Goal: Obtain resource: Download file/media

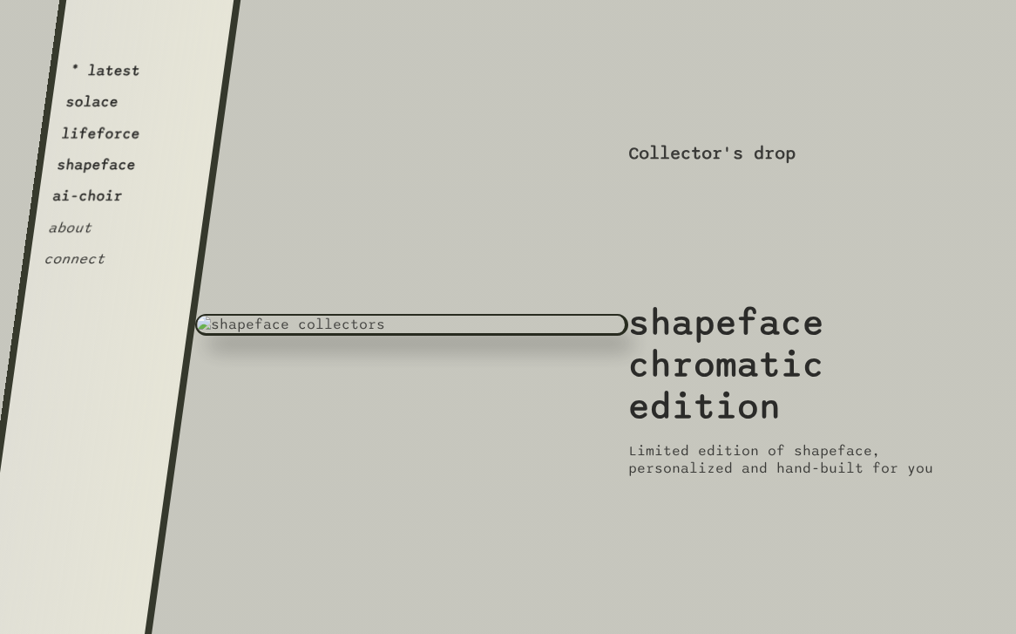
click at [105, 105] on button "solace" at bounding box center [91, 101] width 55 height 17
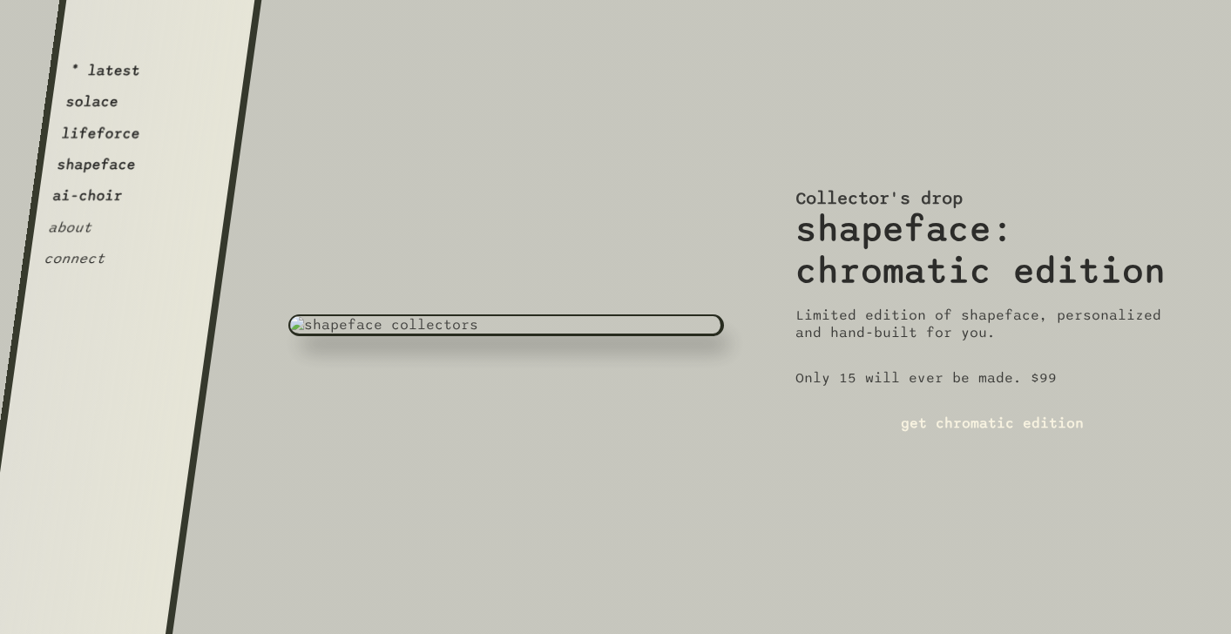
click at [964, 420] on link "get chromatic edition" at bounding box center [993, 423] width 394 height 45
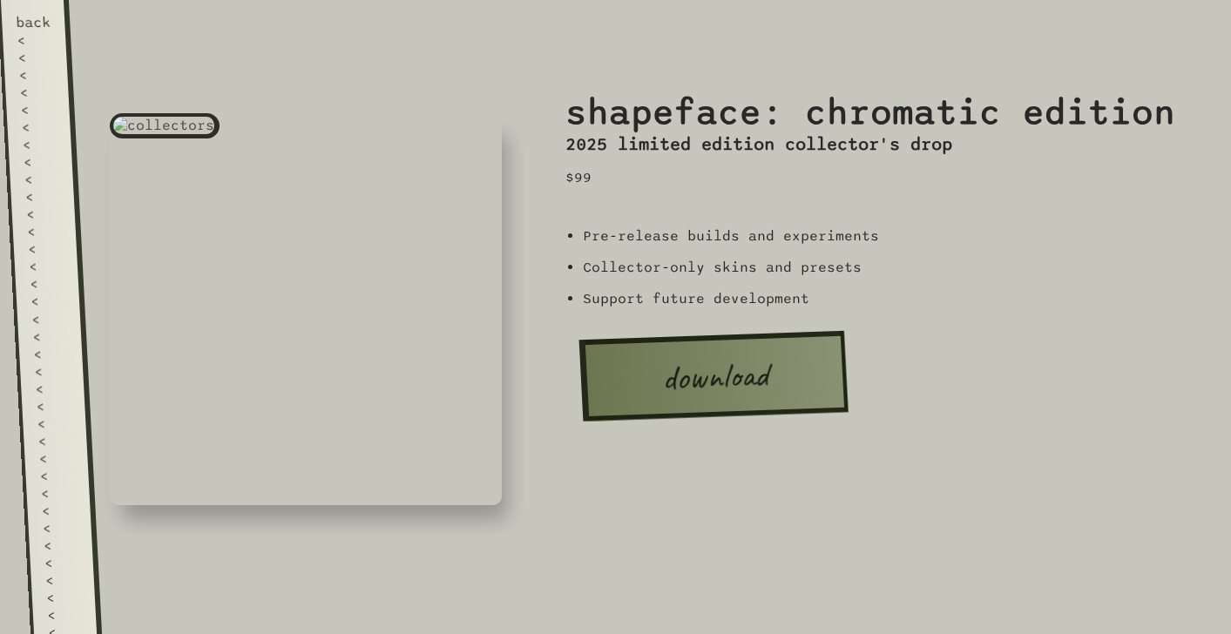
click at [67, 299] on link "back < < < < < < < < < < < < < < < < < < < < < < < < < < < < < < < < < < < < < …" at bounding box center [49, 317] width 105 height 634
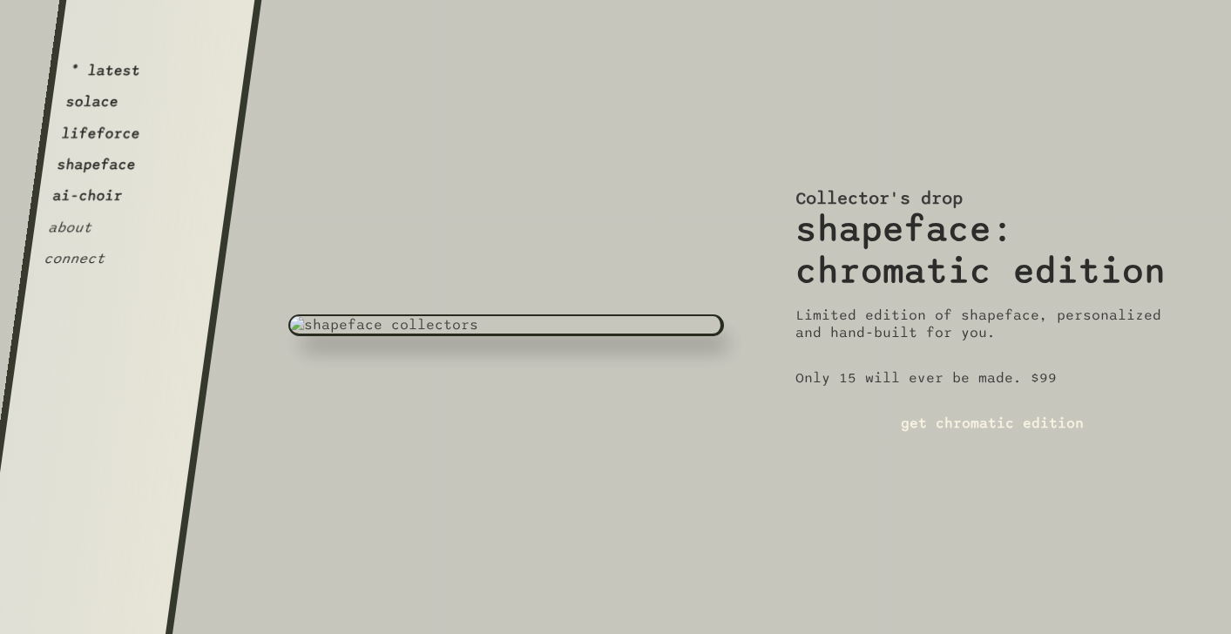
click at [880, 419] on link "get chromatic edition" at bounding box center [993, 423] width 394 height 45
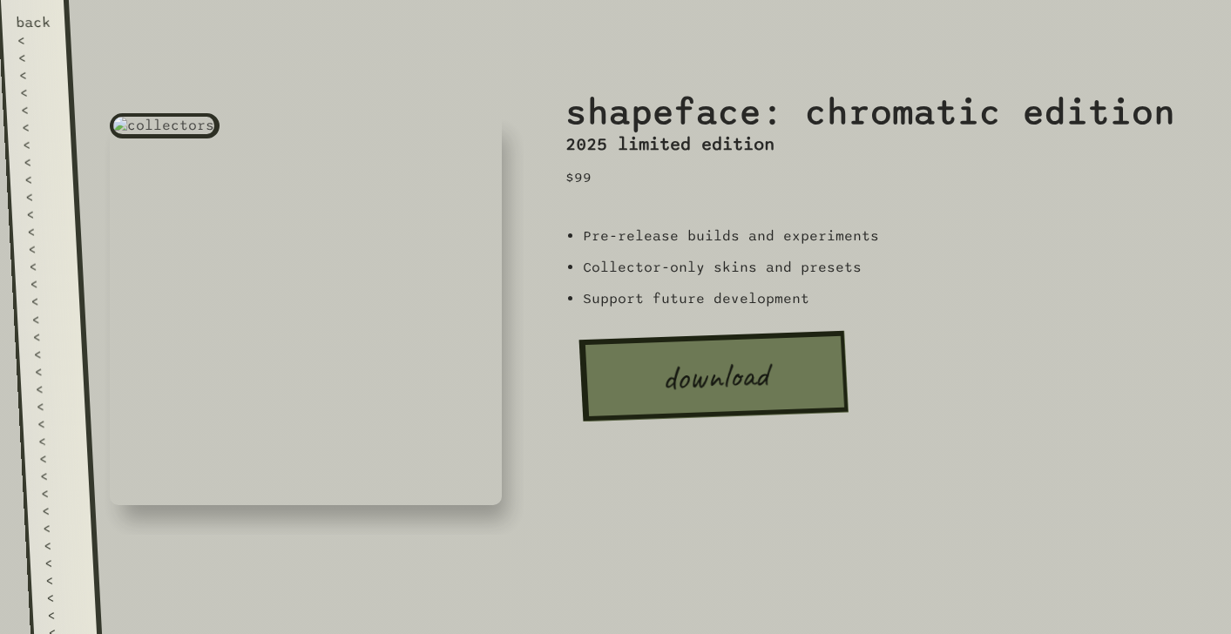
click at [90, 365] on div at bounding box center [306, 317] width 436 height 436
click at [70, 363] on link "back < < < < < < < < < < < < < < < < < < < < < < < < < < < < < < < < < < < < < …" at bounding box center [49, 317] width 105 height 634
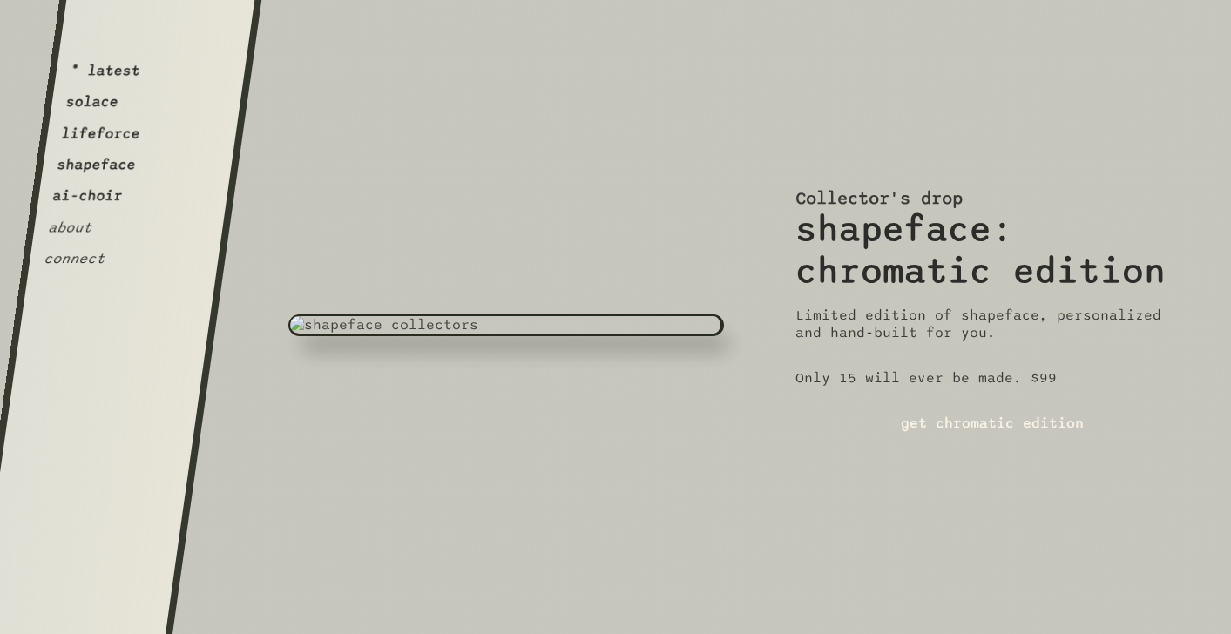
click at [888, 423] on link "get chromatic edition" at bounding box center [993, 423] width 394 height 45
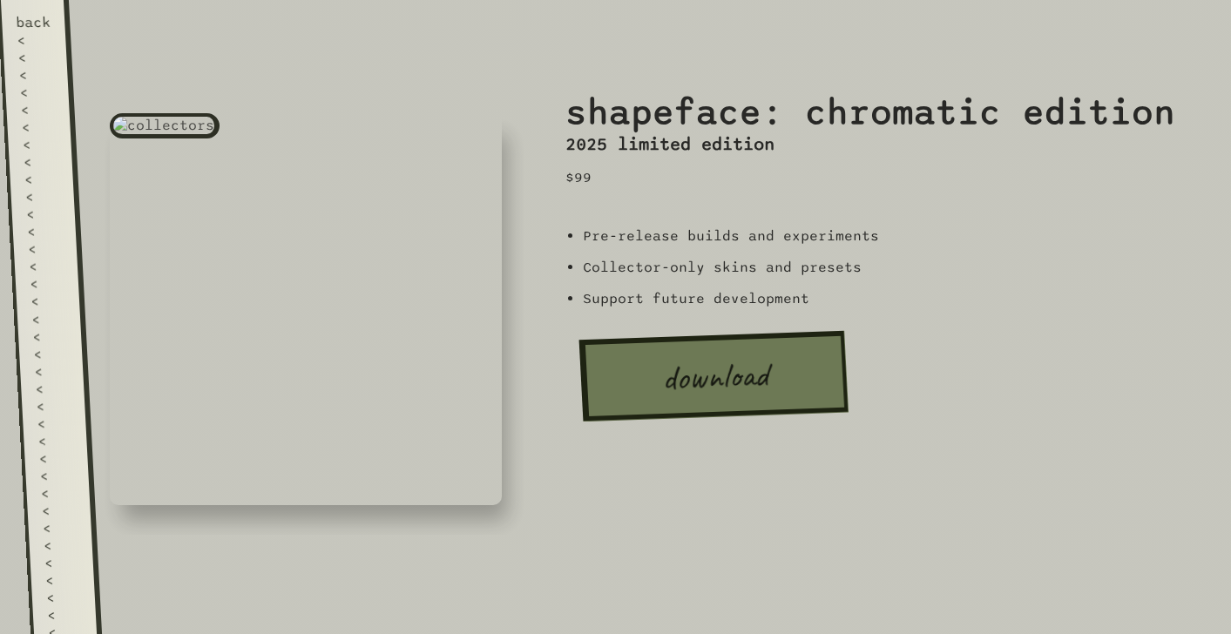
click at [57, 261] on div "<" at bounding box center [46, 266] width 36 height 17
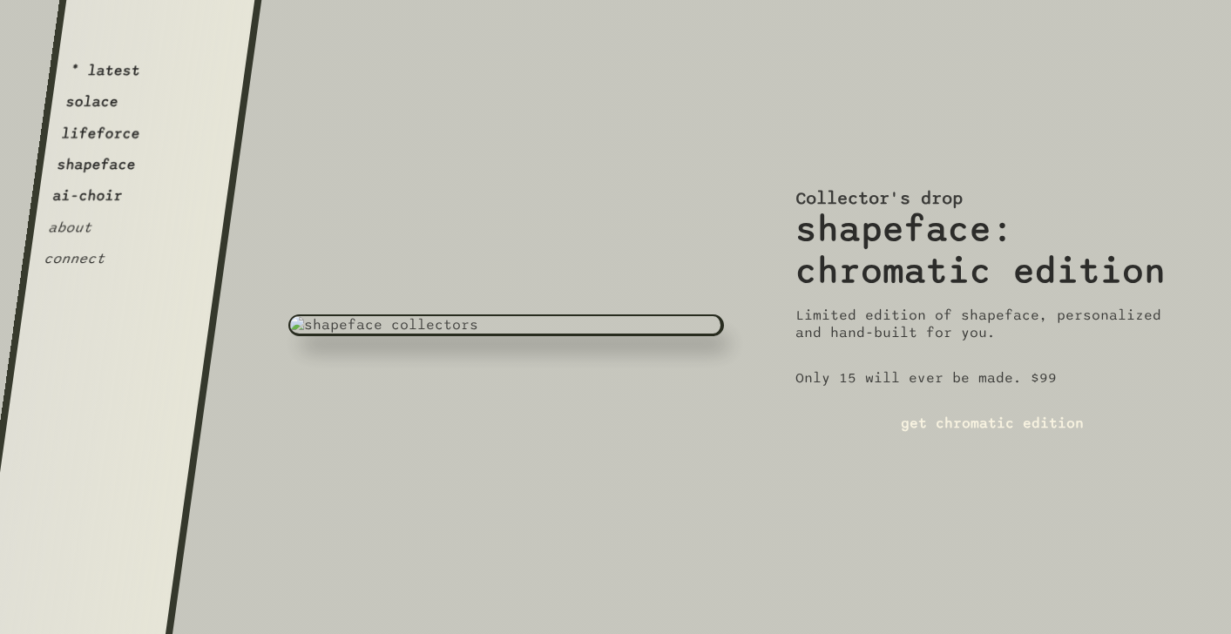
click at [910, 413] on link "get chromatic edition" at bounding box center [993, 423] width 394 height 45
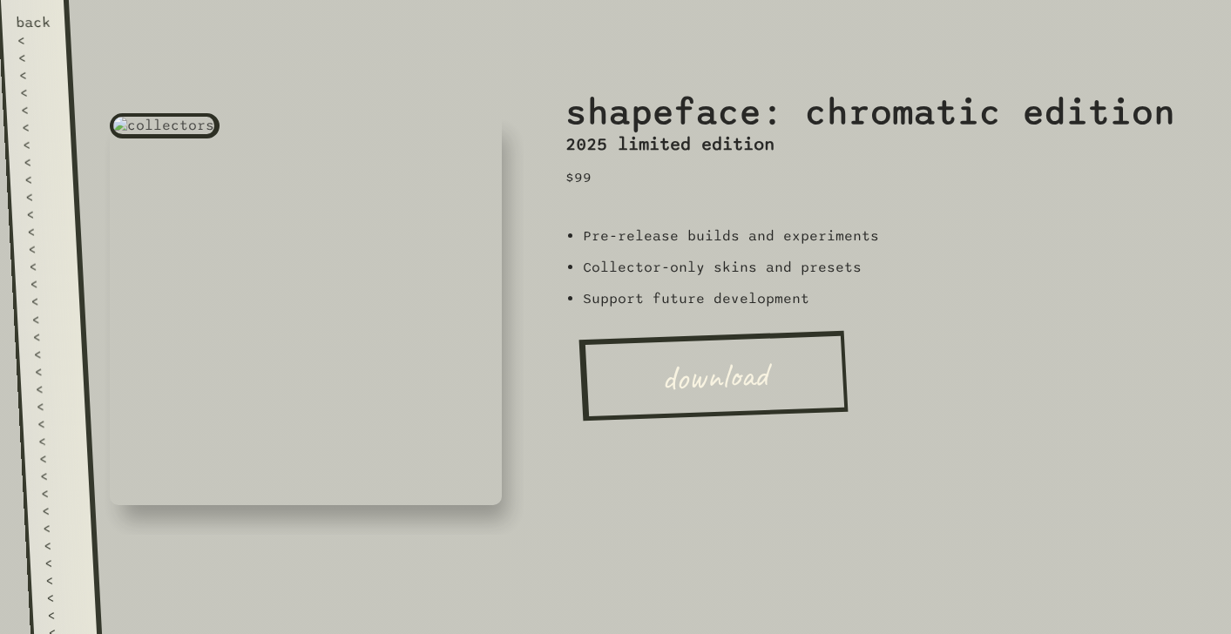
click at [62, 222] on link "back < < < < < < < < < < < < < < < < < < < < < < < < < < < < < < < < < < < < < …" at bounding box center [49, 317] width 105 height 634
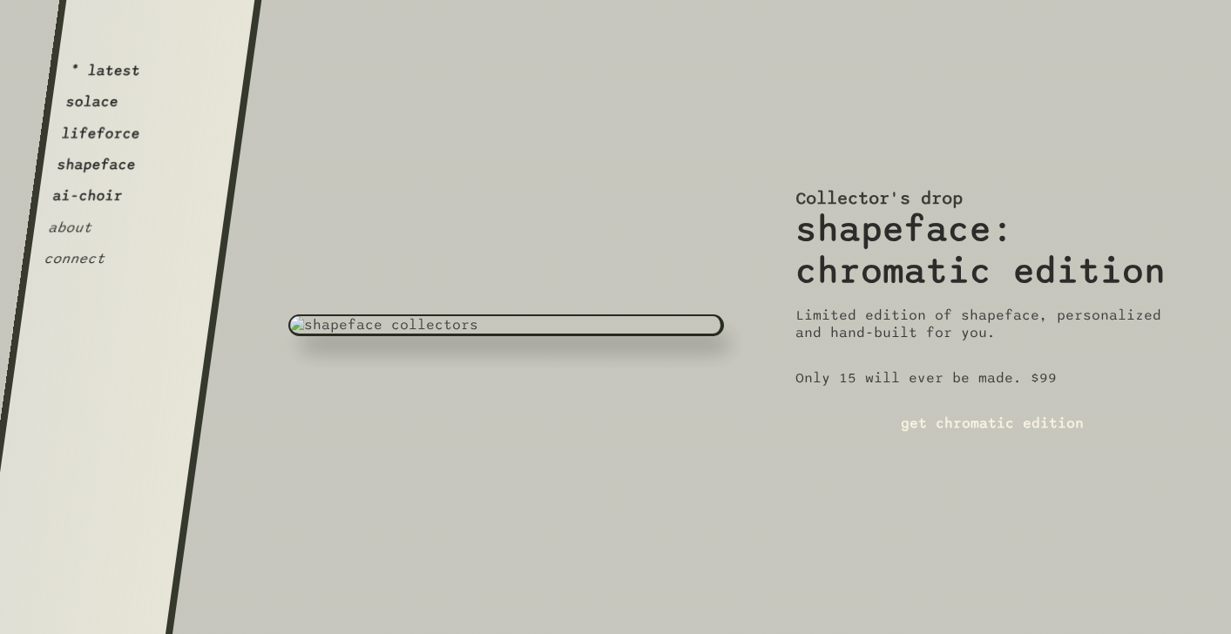
click at [860, 430] on link "get chromatic edition" at bounding box center [993, 423] width 394 height 45
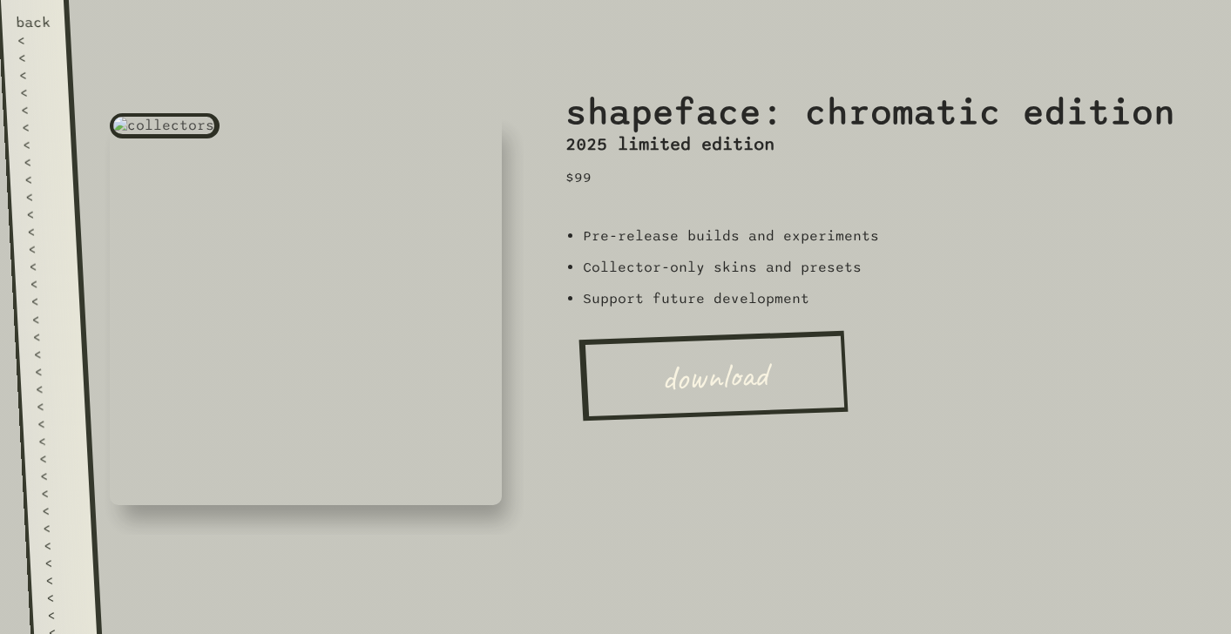
click at [43, 241] on div "<" at bounding box center [45, 249] width 36 height 17
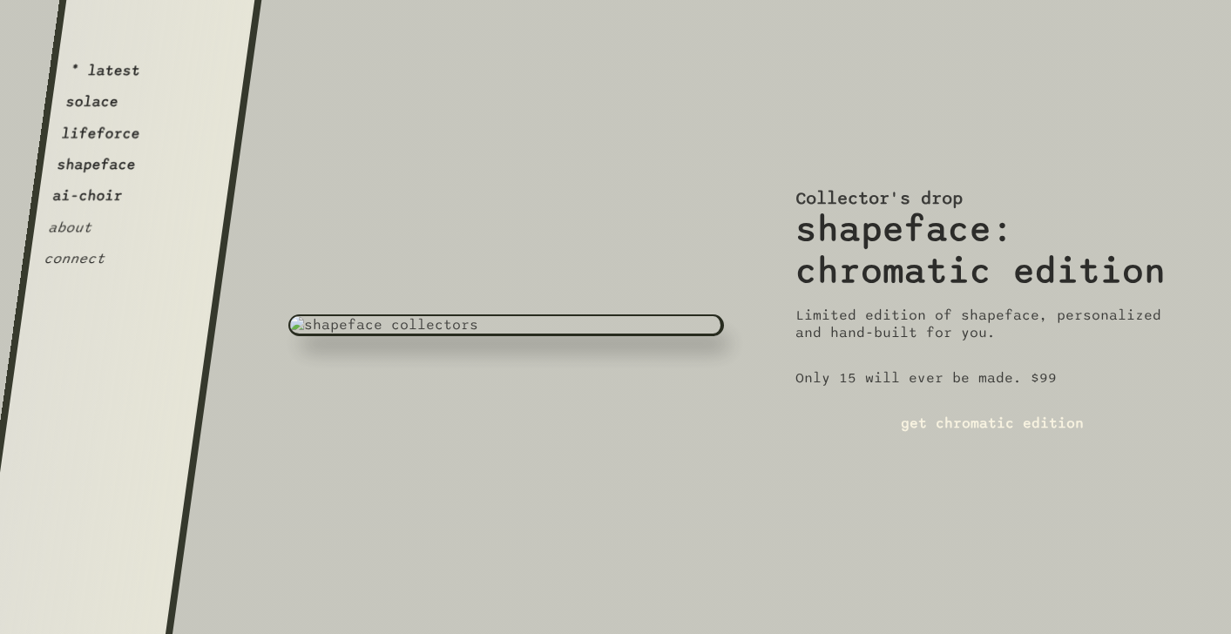
click at [891, 408] on link "get chromatic edition" at bounding box center [993, 423] width 394 height 45
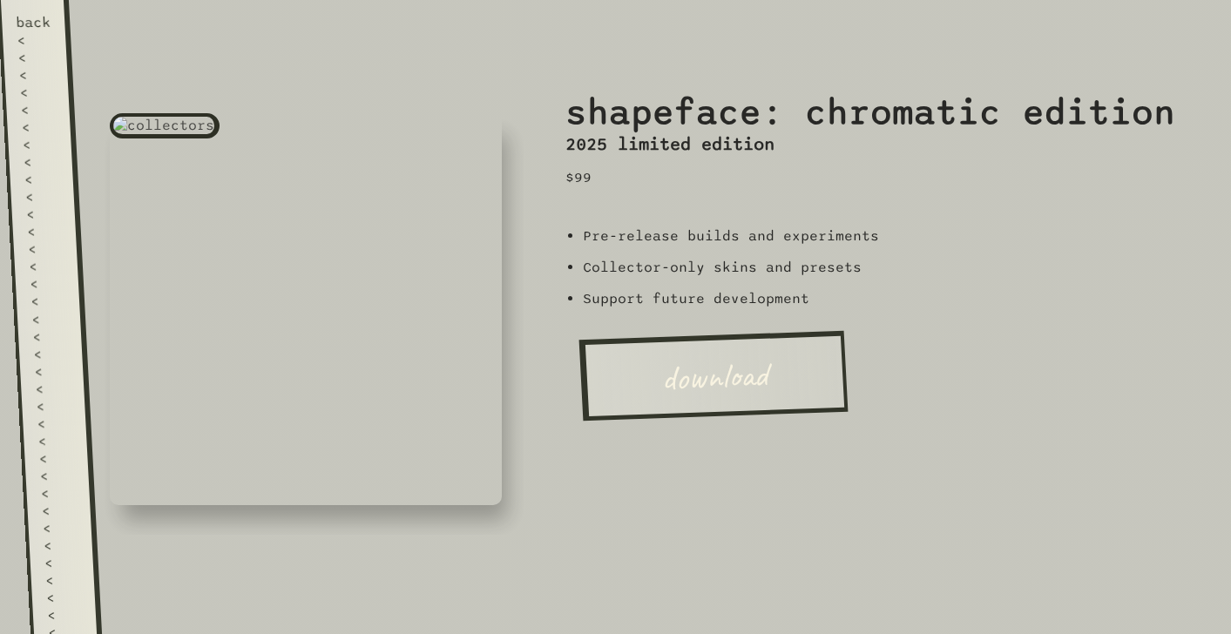
click at [57, 258] on div "<" at bounding box center [46, 266] width 36 height 17
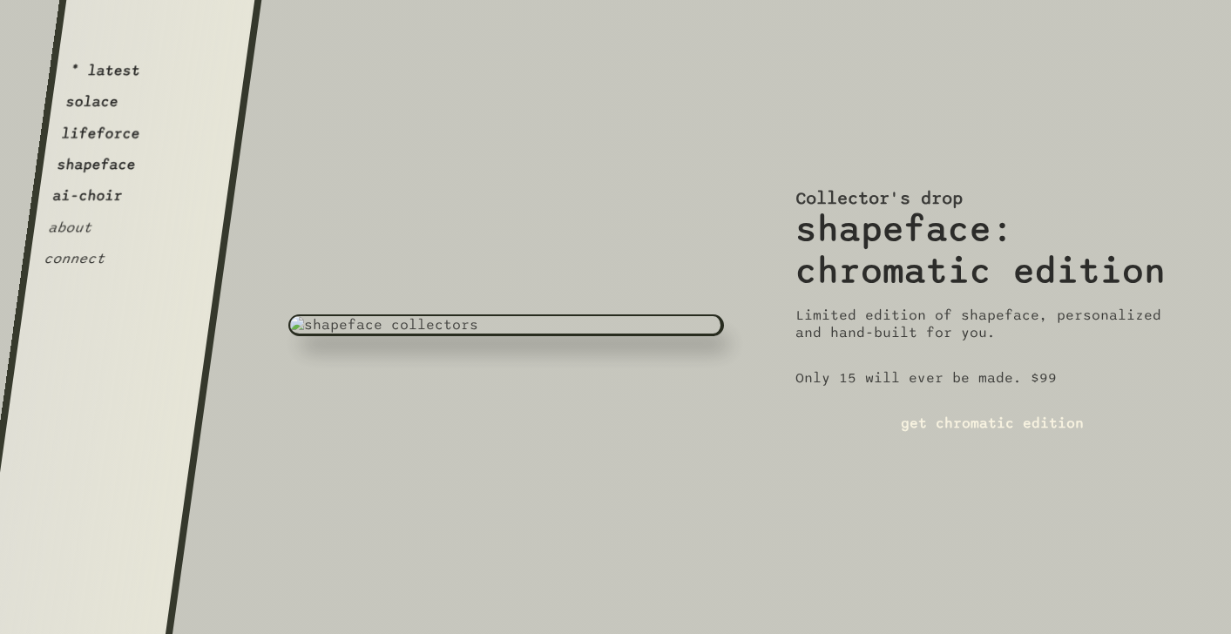
click at [826, 421] on link "get chromatic edition" at bounding box center [993, 423] width 394 height 45
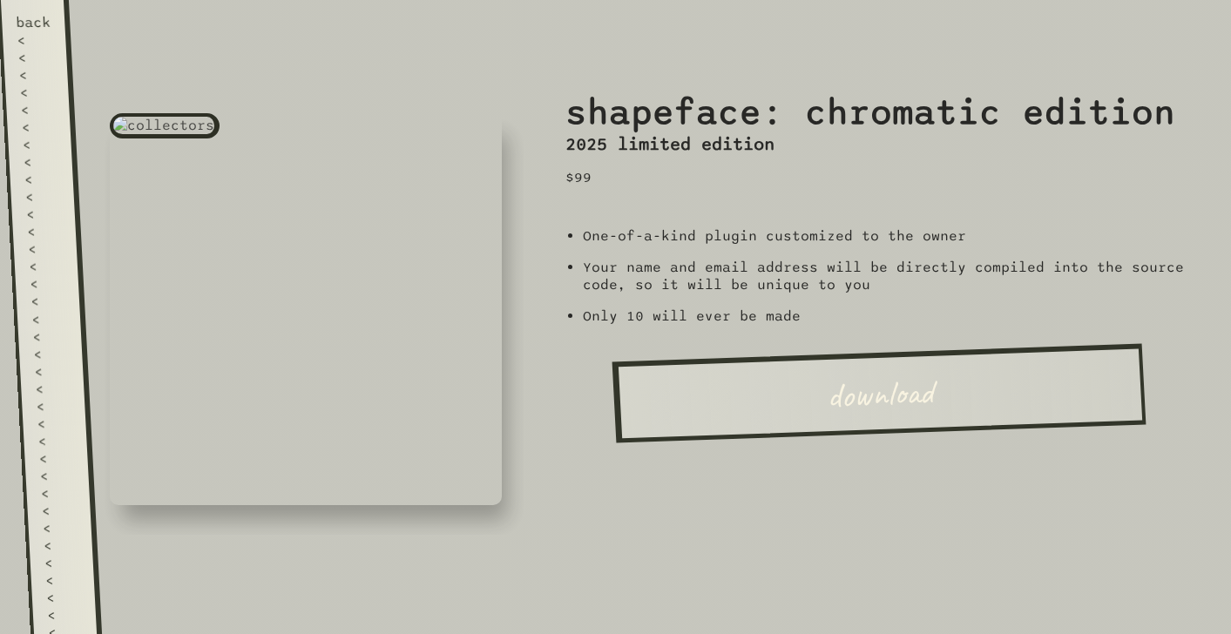
click at [31, 332] on link "back < < < < < < < < < < < < < < < < < < < < < < < < < < < < < < < < < < < < < …" at bounding box center [49, 317] width 105 height 634
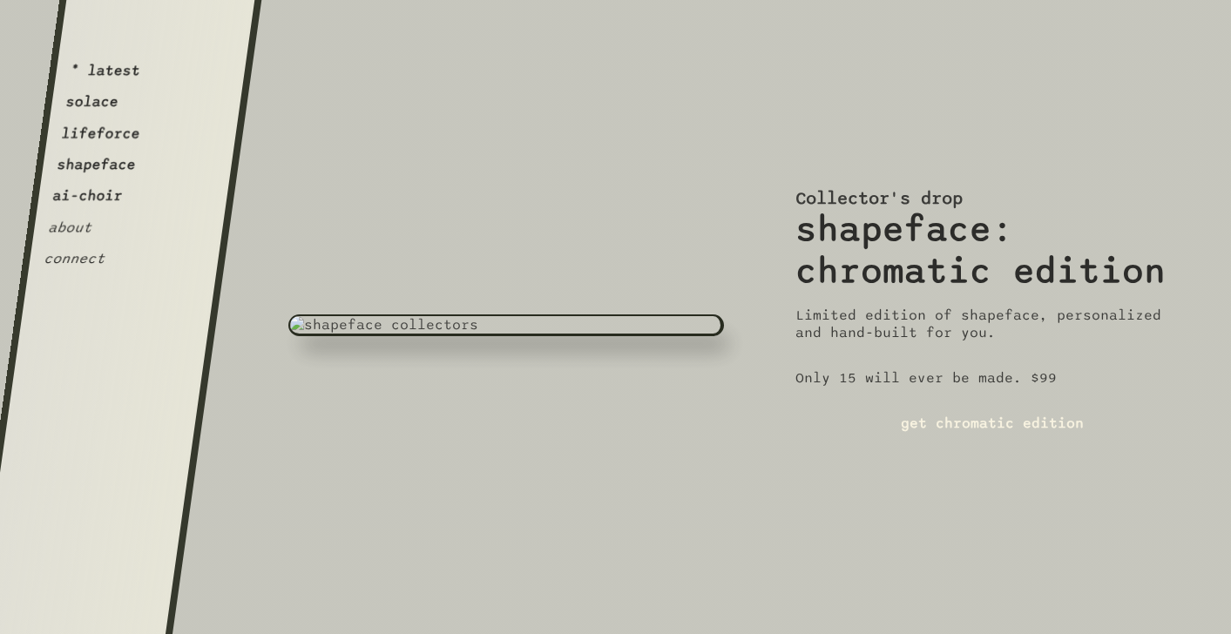
click at [897, 422] on link "get chromatic edition" at bounding box center [993, 423] width 394 height 45
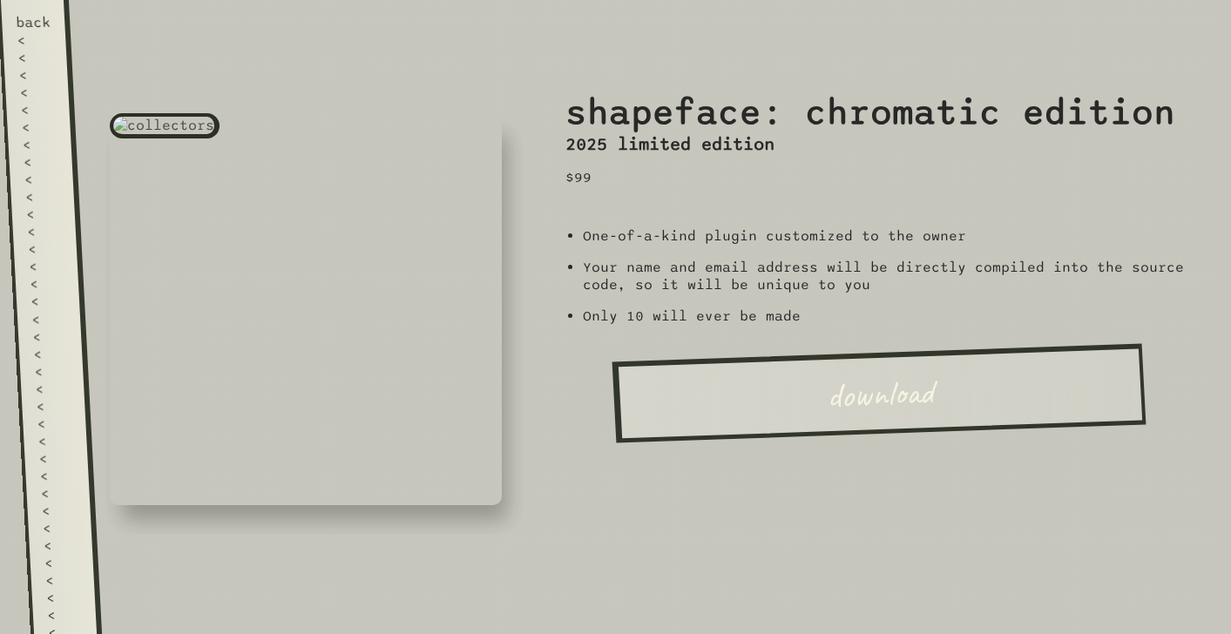
click at [54, 258] on div "<" at bounding box center [46, 266] width 36 height 17
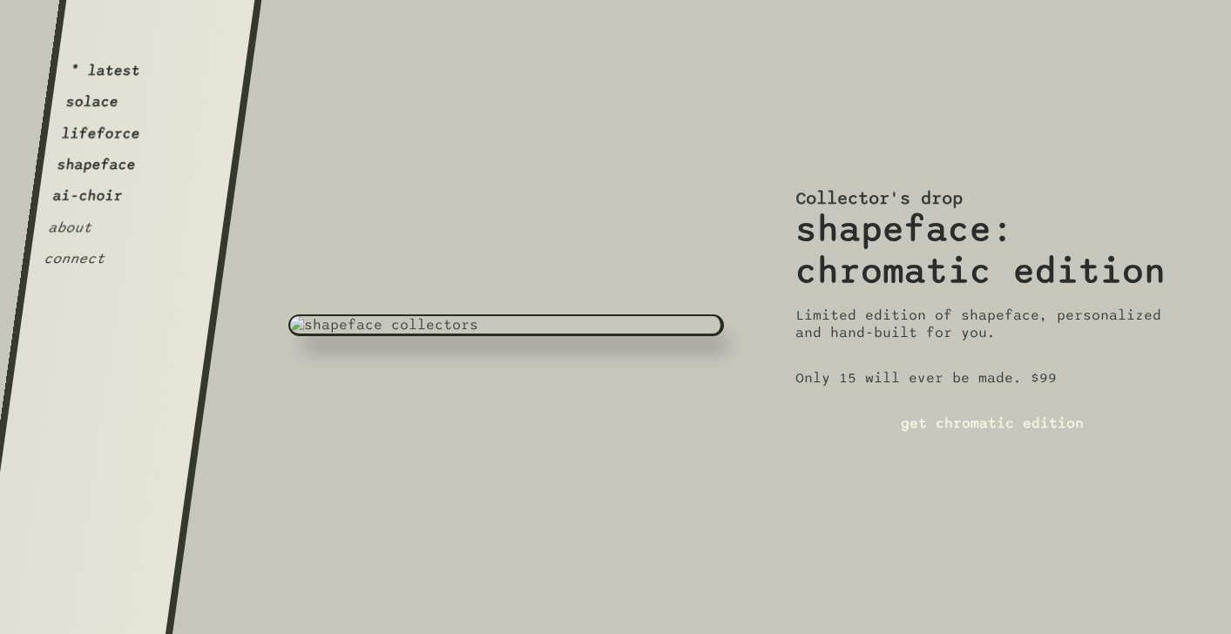
click at [938, 433] on link "get chromatic edition" at bounding box center [993, 423] width 394 height 45
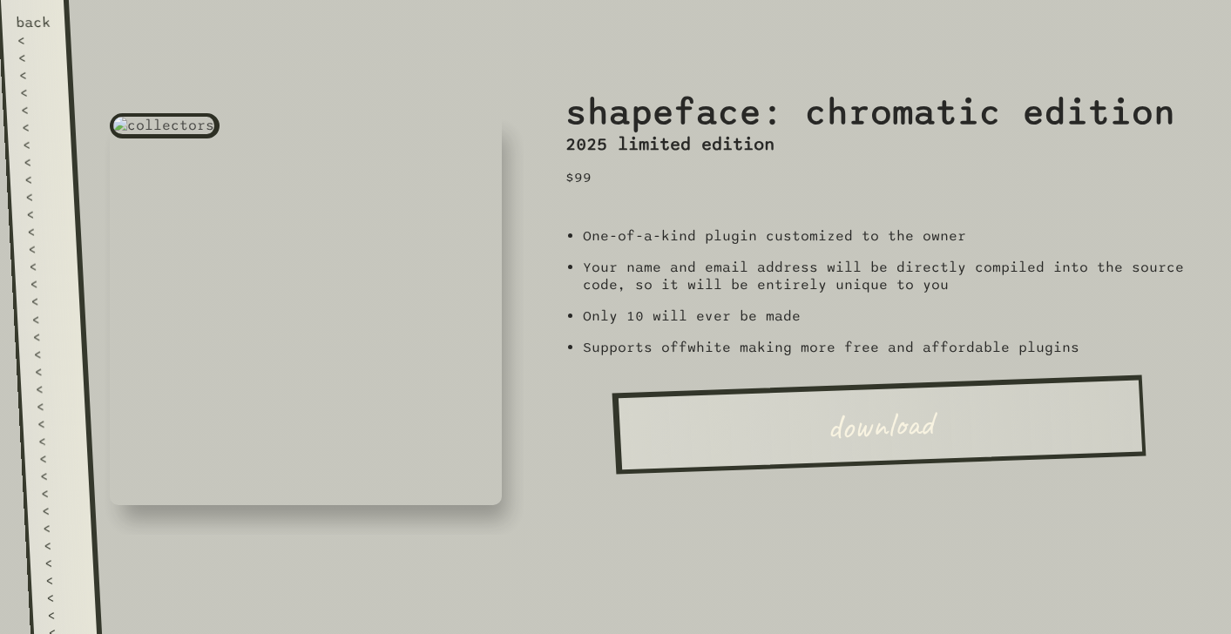
click at [57, 208] on div "<" at bounding box center [43, 214] width 36 height 17
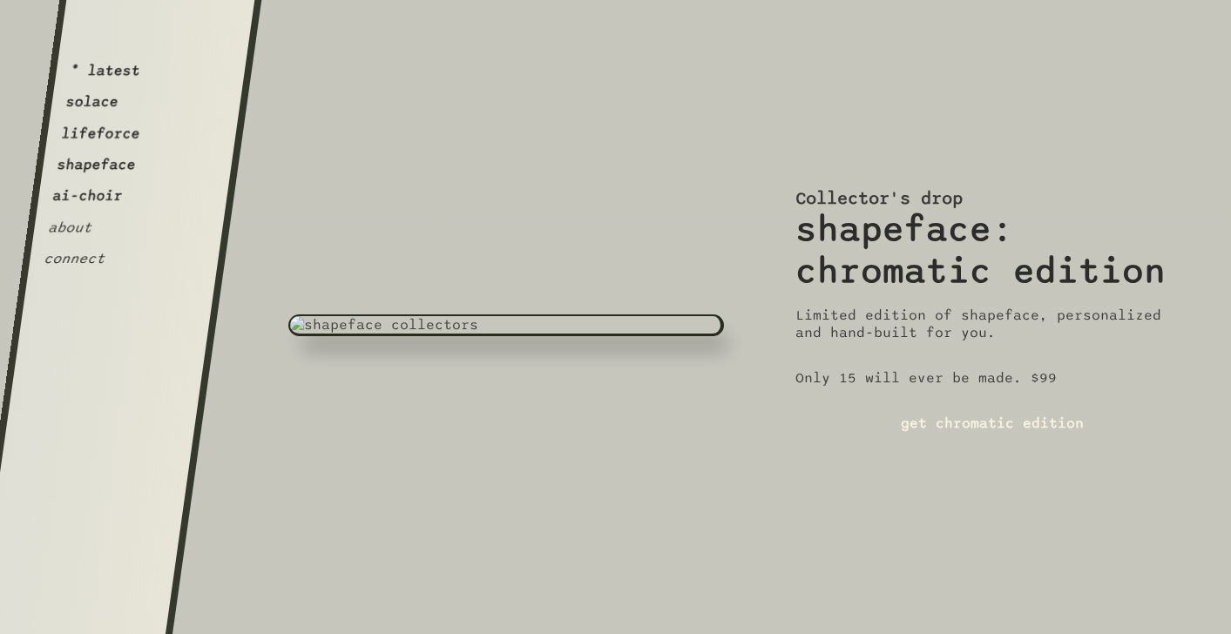
click at [948, 420] on link "get chromatic edition" at bounding box center [993, 423] width 394 height 45
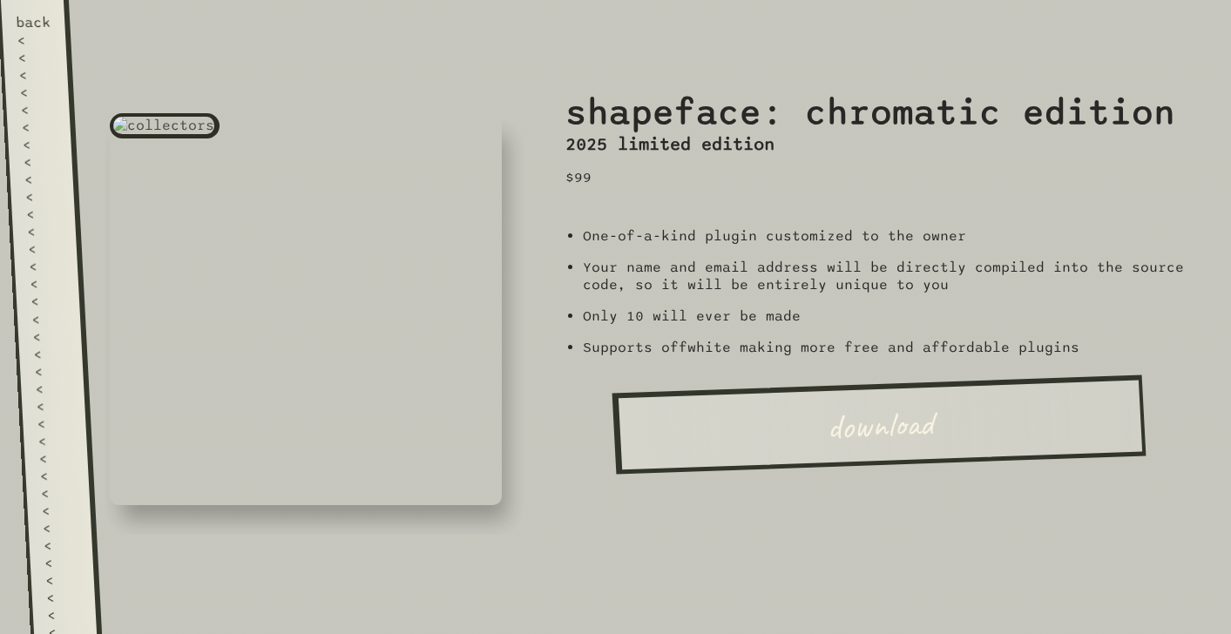
click at [928, 412] on link "download" at bounding box center [879, 424] width 534 height 99
click at [50, 188] on div "<" at bounding box center [42, 196] width 36 height 17
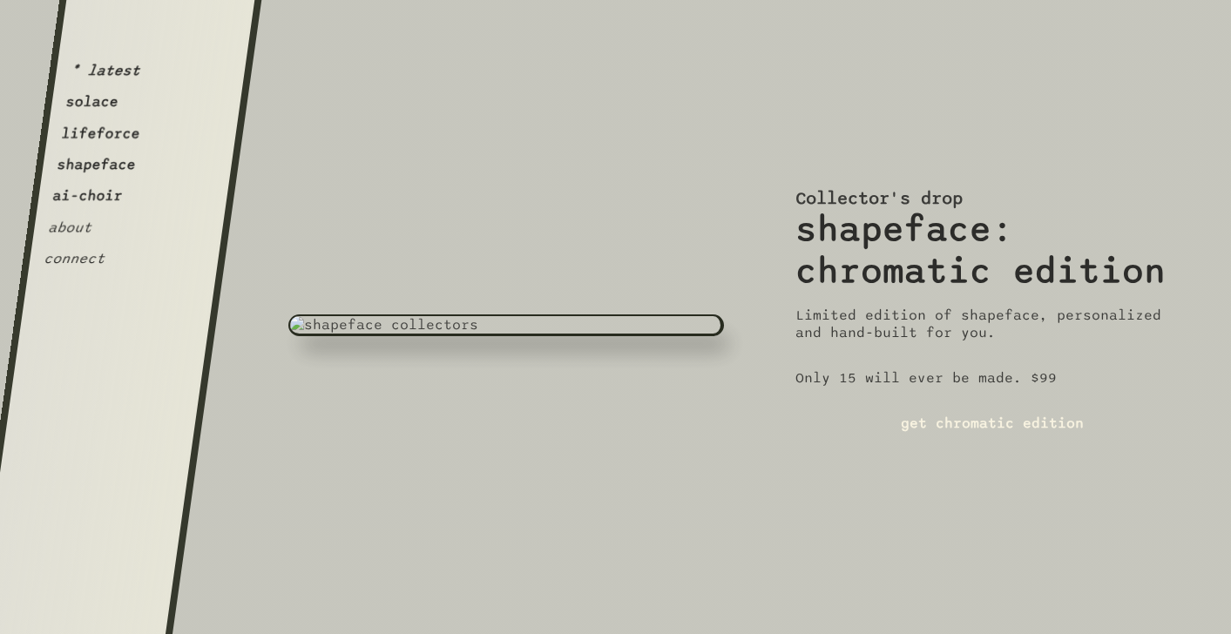
click at [840, 432] on link "get chromatic edition" at bounding box center [993, 423] width 394 height 45
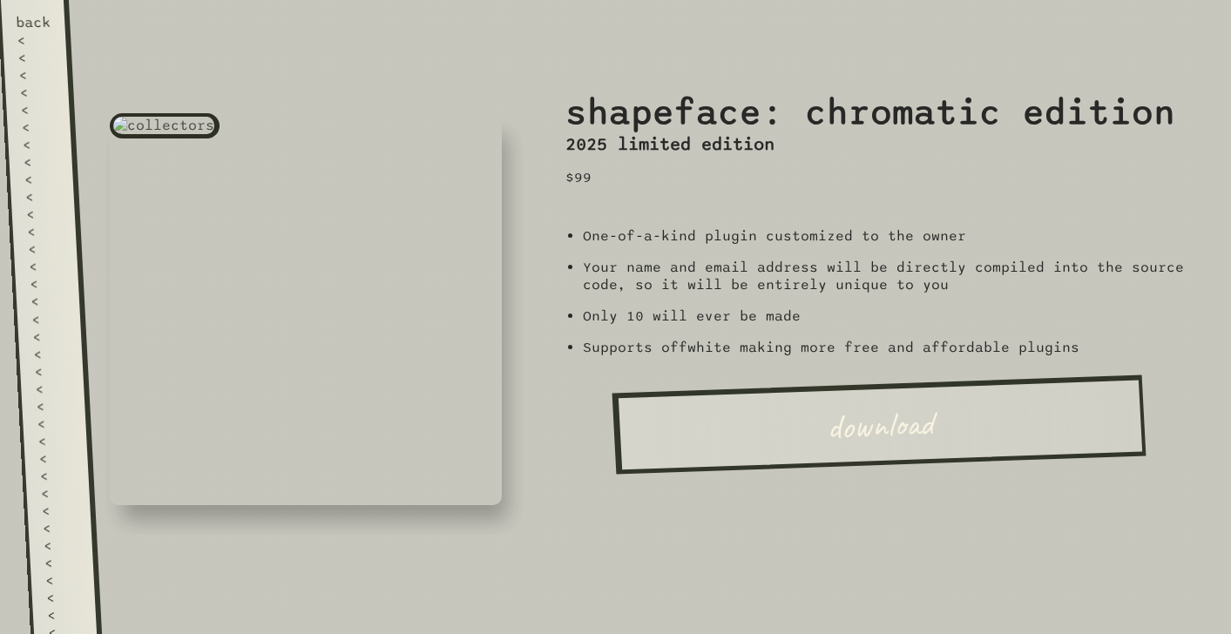
click at [34, 241] on div "<" at bounding box center [45, 249] width 36 height 17
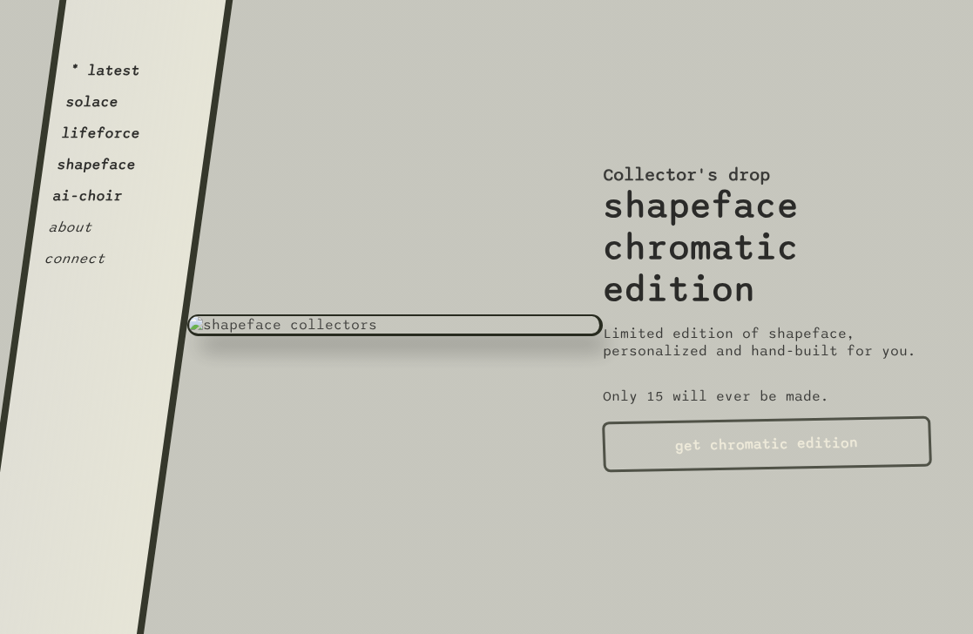
click at [887, 241] on h2 "shapeface chromatic edition" at bounding box center [767, 248] width 329 height 125
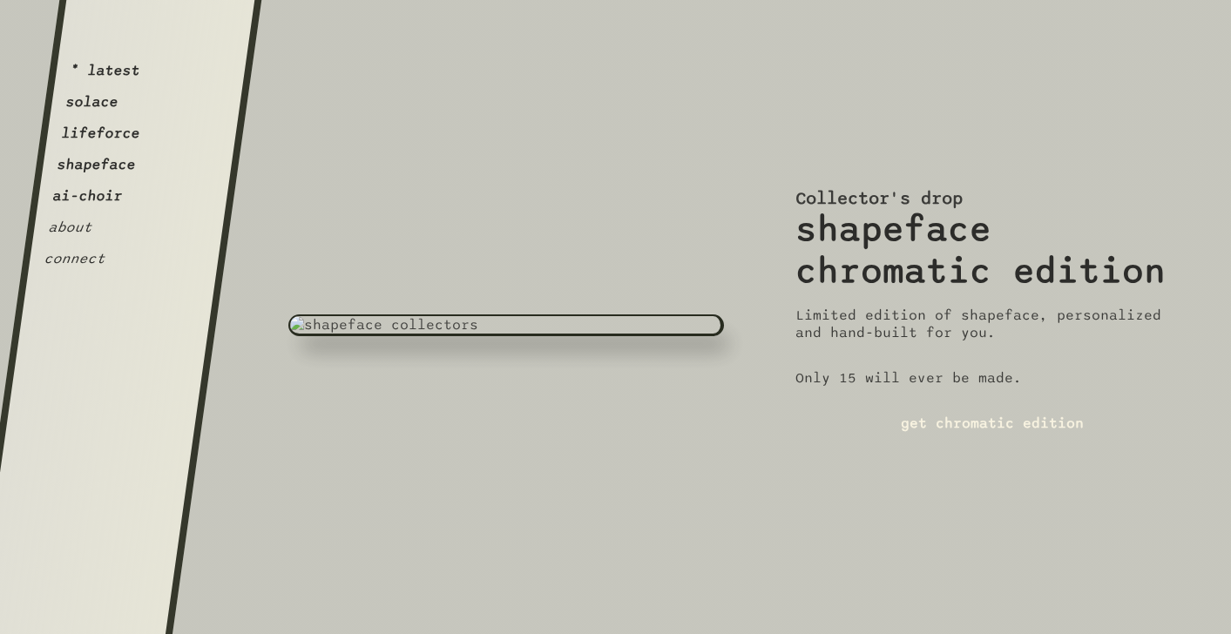
click at [878, 423] on link "get chromatic edition" at bounding box center [993, 423] width 394 height 45
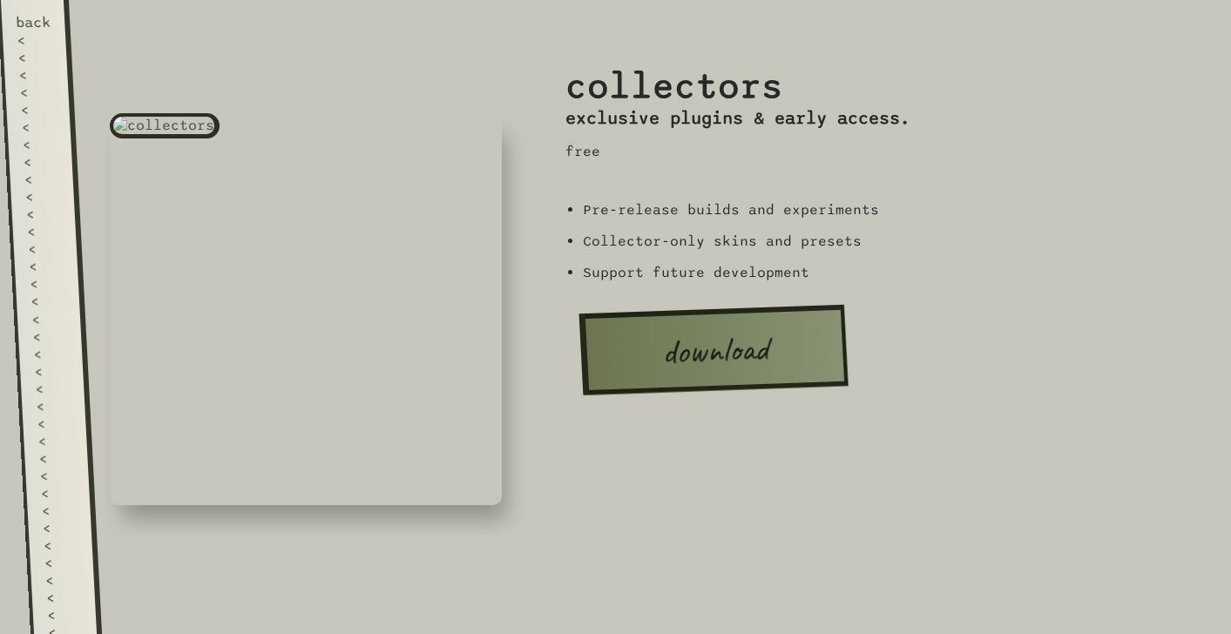
click at [34, 260] on div "<" at bounding box center [46, 266] width 36 height 17
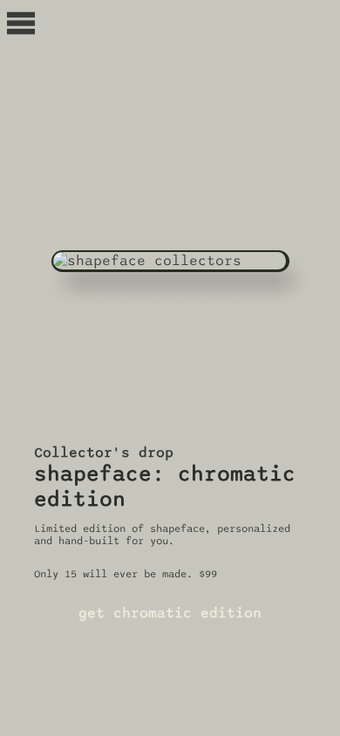
click at [149, 631] on link "get chromatic edition" at bounding box center [170, 612] width 272 height 45
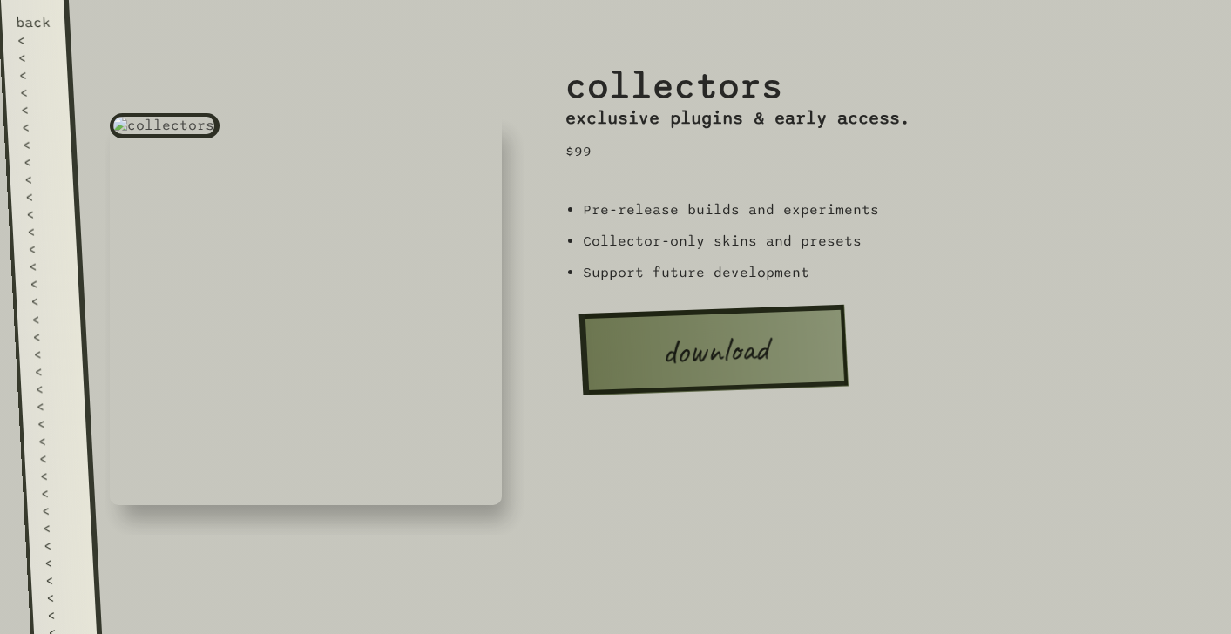
click at [38, 153] on div "<" at bounding box center [41, 161] width 36 height 17
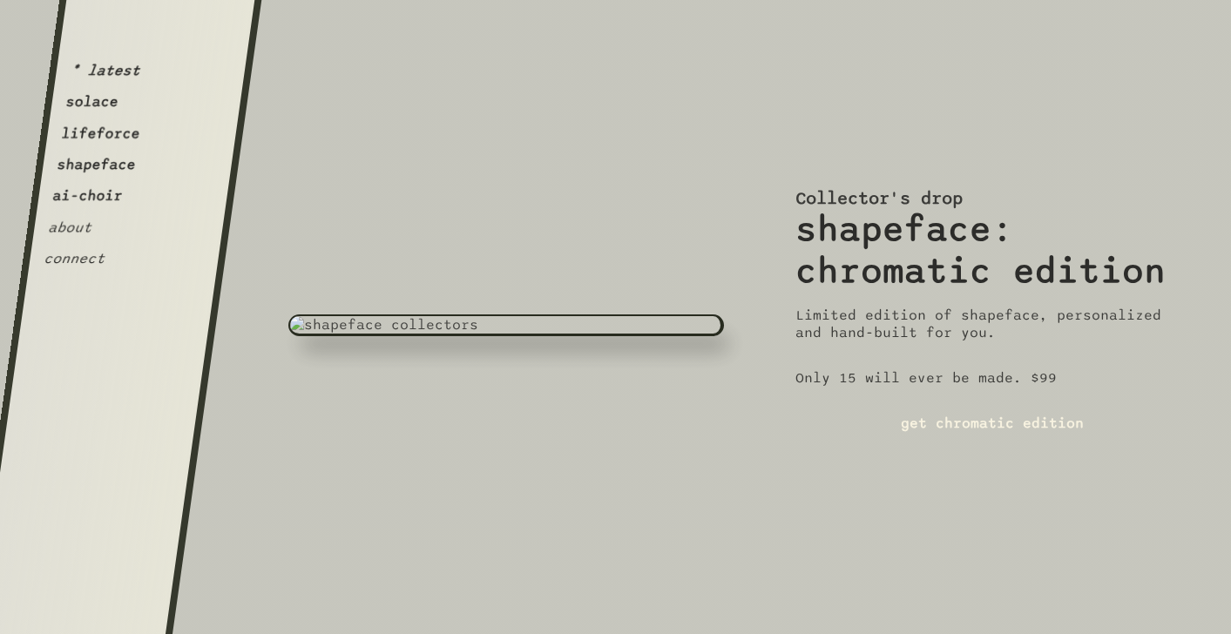
click at [890, 437] on link "get chromatic edition" at bounding box center [993, 423] width 394 height 45
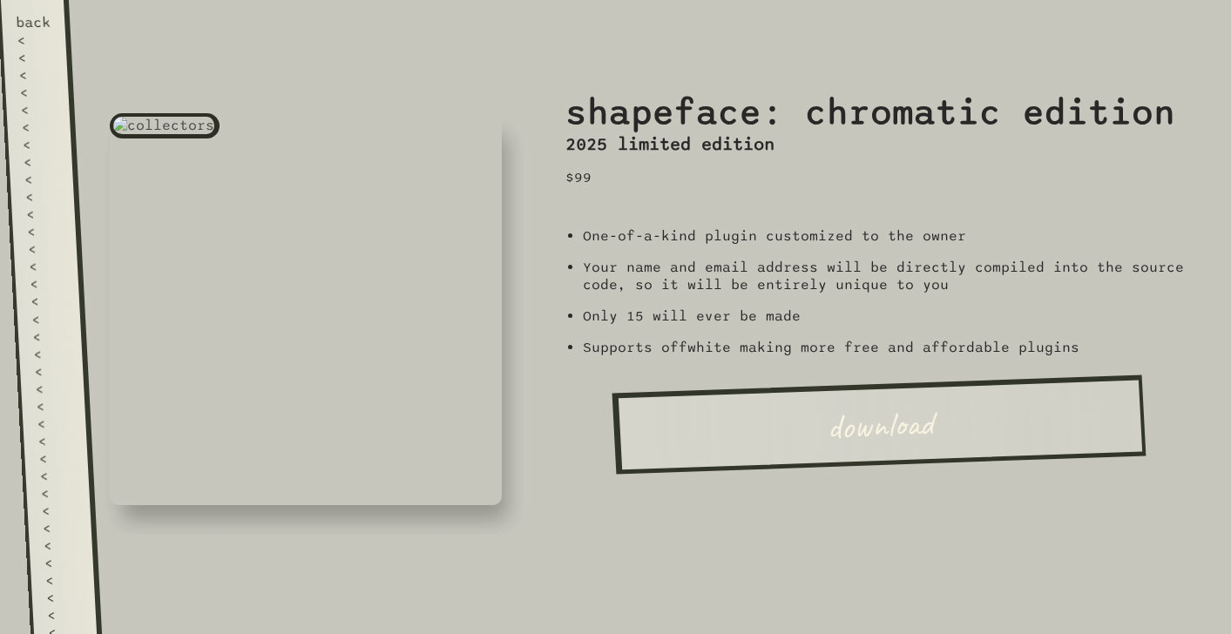
click at [59, 223] on div "<" at bounding box center [44, 231] width 36 height 17
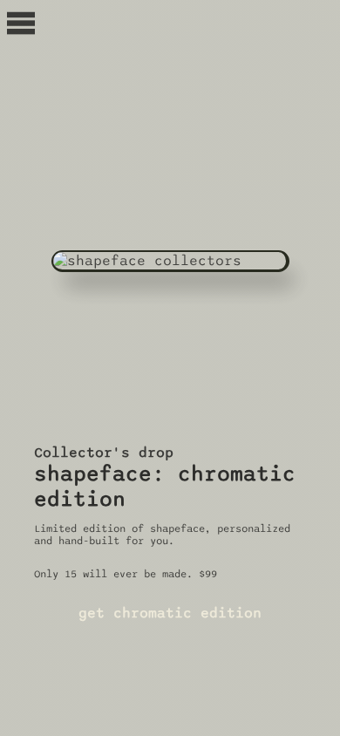
click at [200, 621] on link "get chromatic edition" at bounding box center [170, 612] width 272 height 45
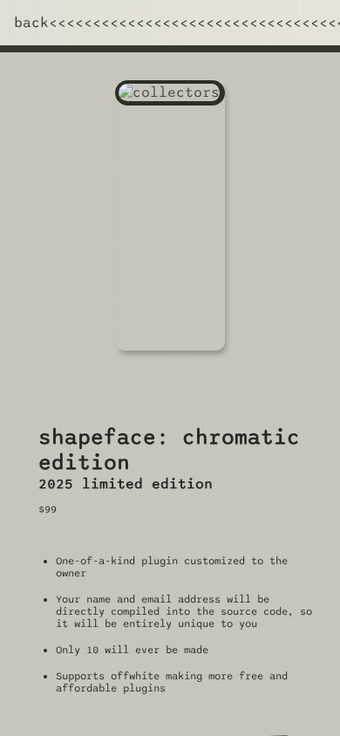
click at [180, 21] on div "<" at bounding box center [184, 22] width 9 height 17
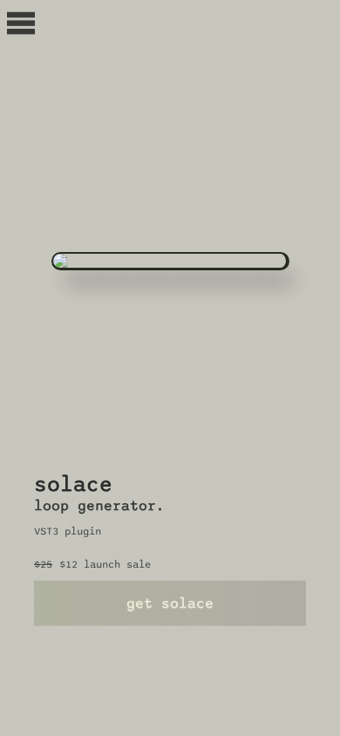
click at [214, 601] on link "get solace" at bounding box center [170, 602] width 272 height 45
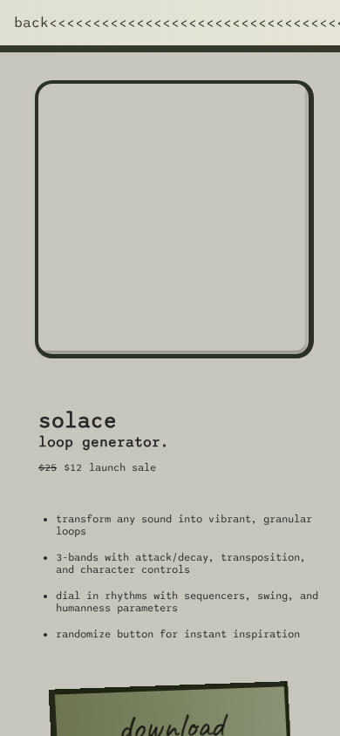
click at [171, 32] on link "back < < < < < < < < < < < < < < < < < < < < < < < < < < < < < < < < < < < < < …" at bounding box center [184, 26] width 368 height 52
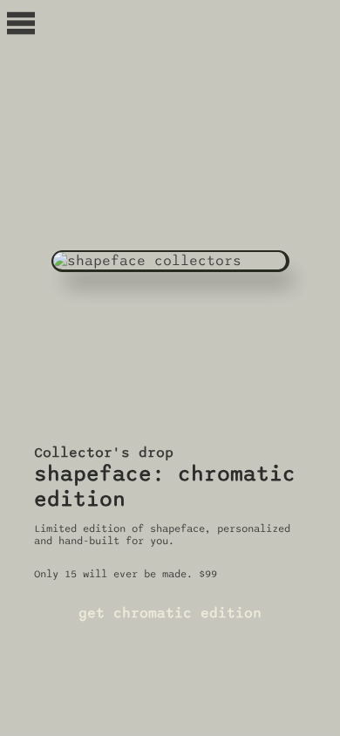
click at [20, 31] on rect at bounding box center [21, 31] width 28 height 5
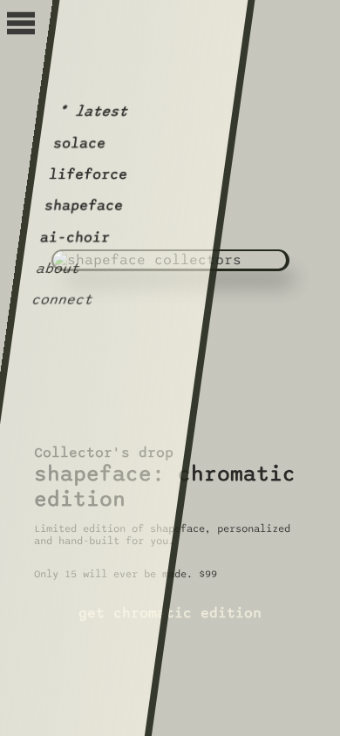
click at [272, 85] on div "OffWhite i m p e r f e c t i o n i s i n t e r e s t i n g. If you can't alread…" at bounding box center [170, 259] width 238 height 441
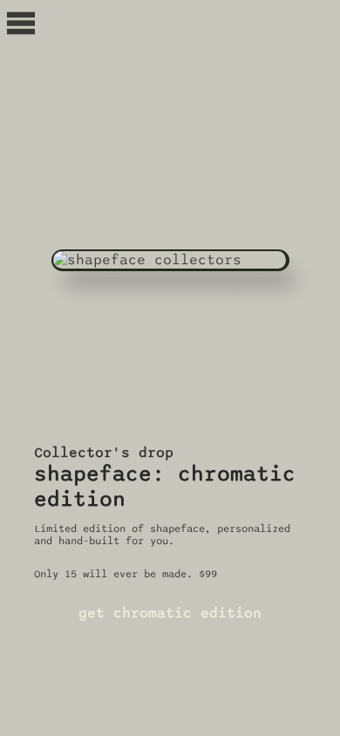
click at [237, 621] on link "get chromatic edition" at bounding box center [170, 612] width 272 height 45
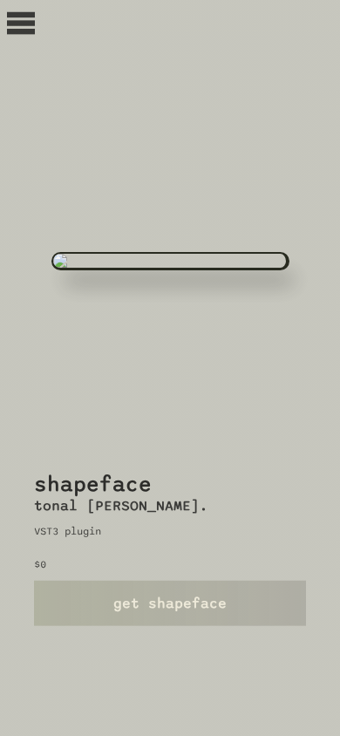
click at [159, 270] on img at bounding box center [170, 261] width 238 height 18
click at [177, 588] on link "get shapeface" at bounding box center [170, 602] width 272 height 45
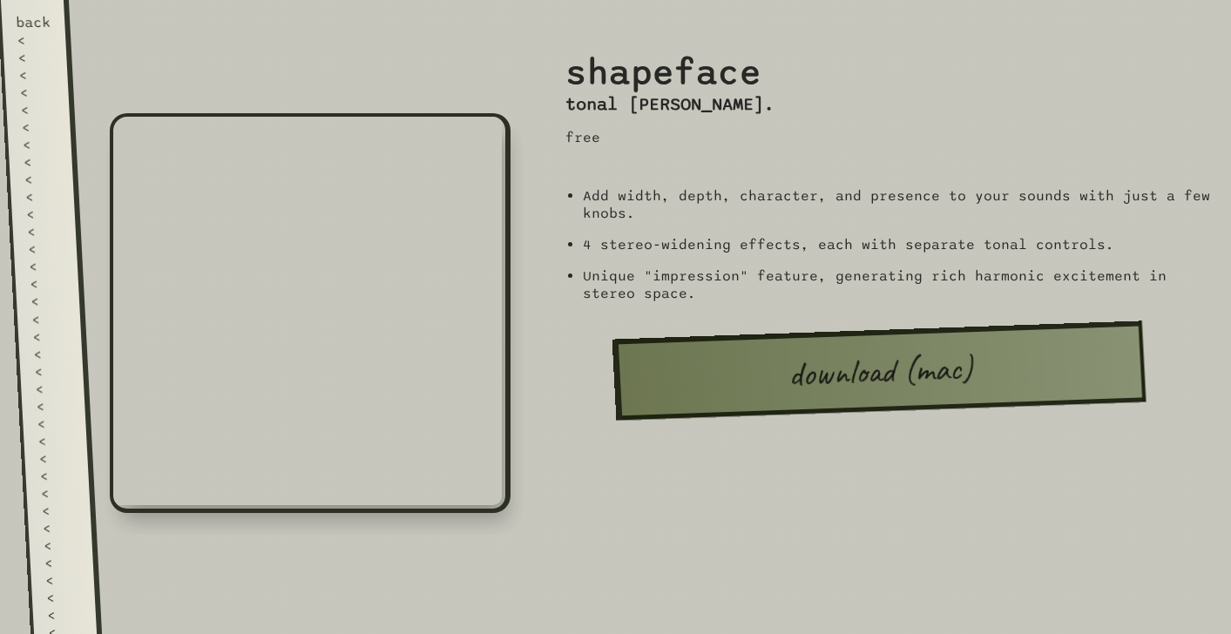
click at [33, 206] on div "<" at bounding box center [43, 214] width 36 height 17
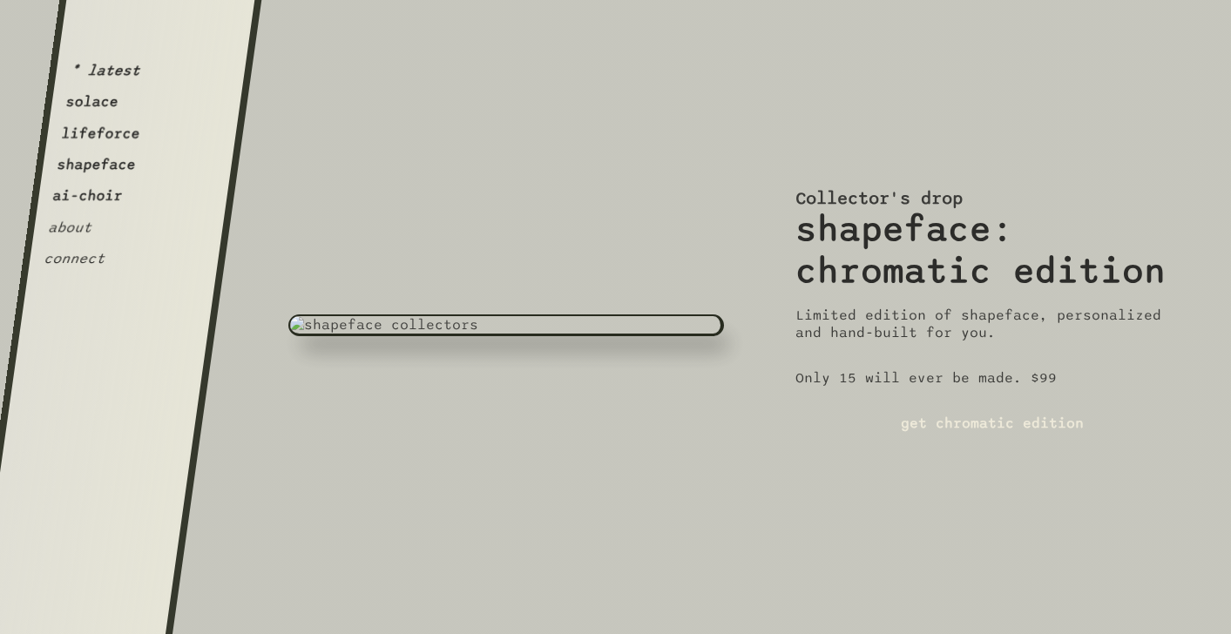
click at [112, 165] on button "shapeface" at bounding box center [96, 164] width 81 height 17
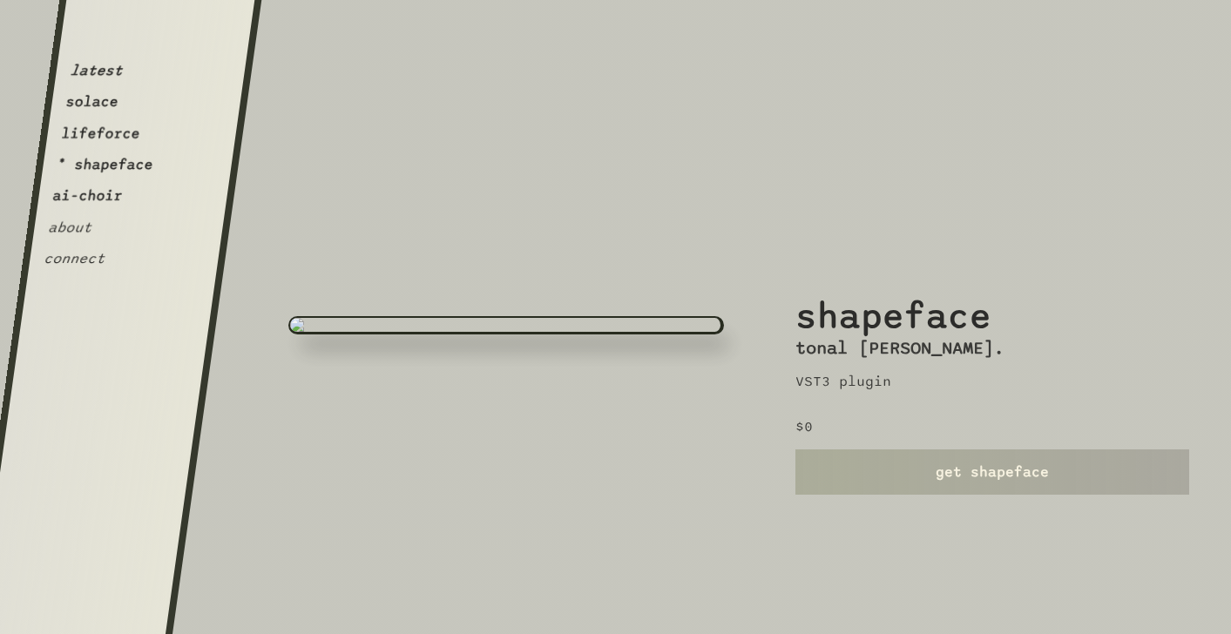
click at [965, 484] on link "get shapeface" at bounding box center [993, 472] width 394 height 45
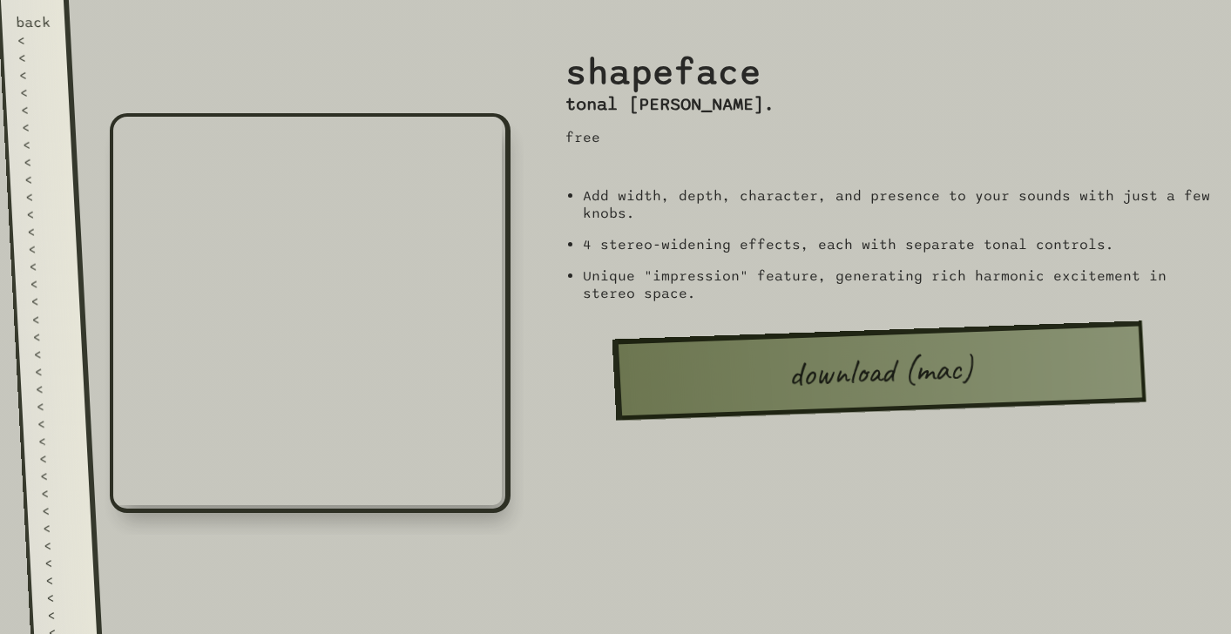
click at [45, 397] on div "<" at bounding box center [54, 405] width 36 height 17
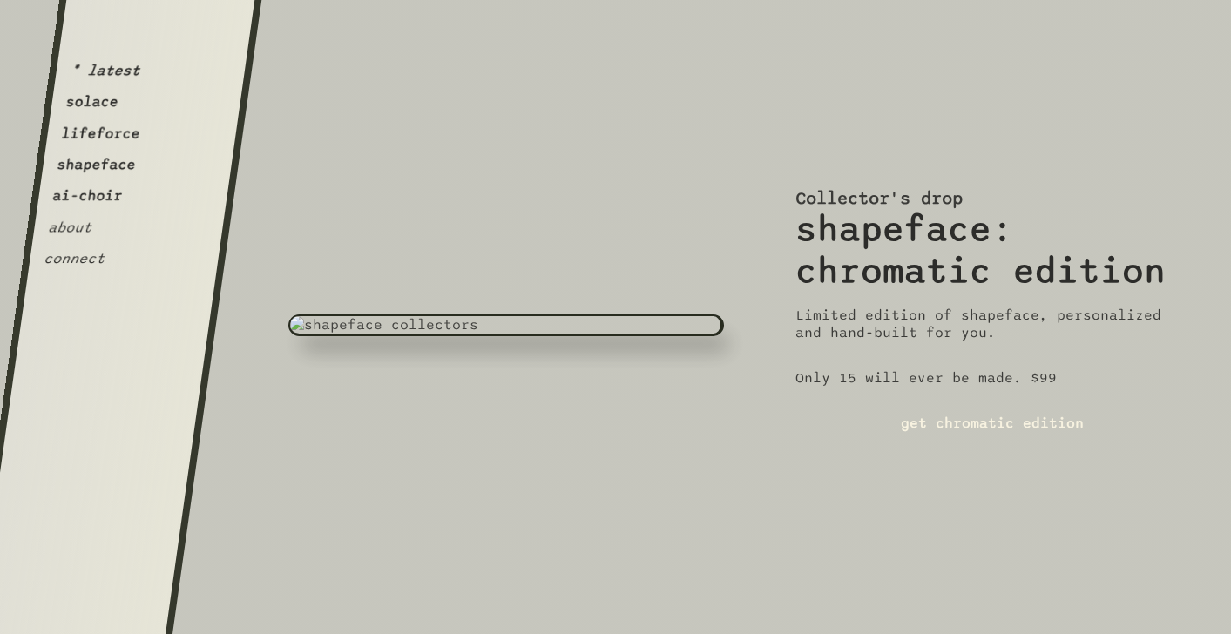
click at [856, 420] on link "get chromatic edition" at bounding box center [993, 423] width 394 height 45
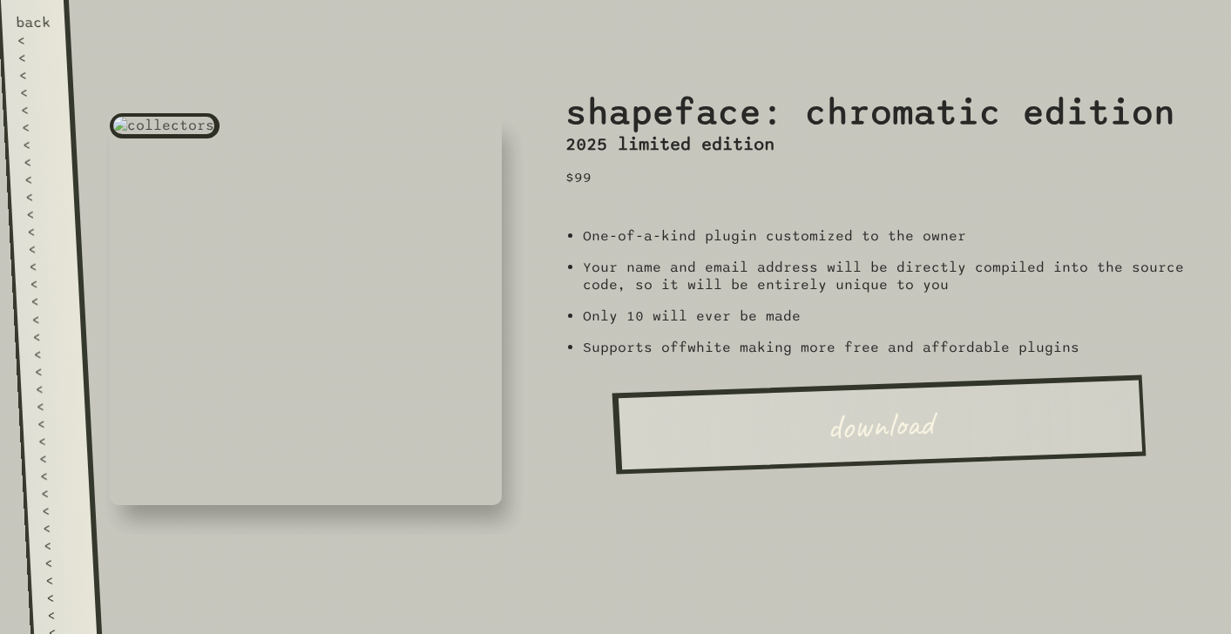
click at [65, 167] on link "back < < < < < < < < < < < < < < < < < < < < < < < < < < < < < < < < < < < < < …" at bounding box center [49, 317] width 105 height 634
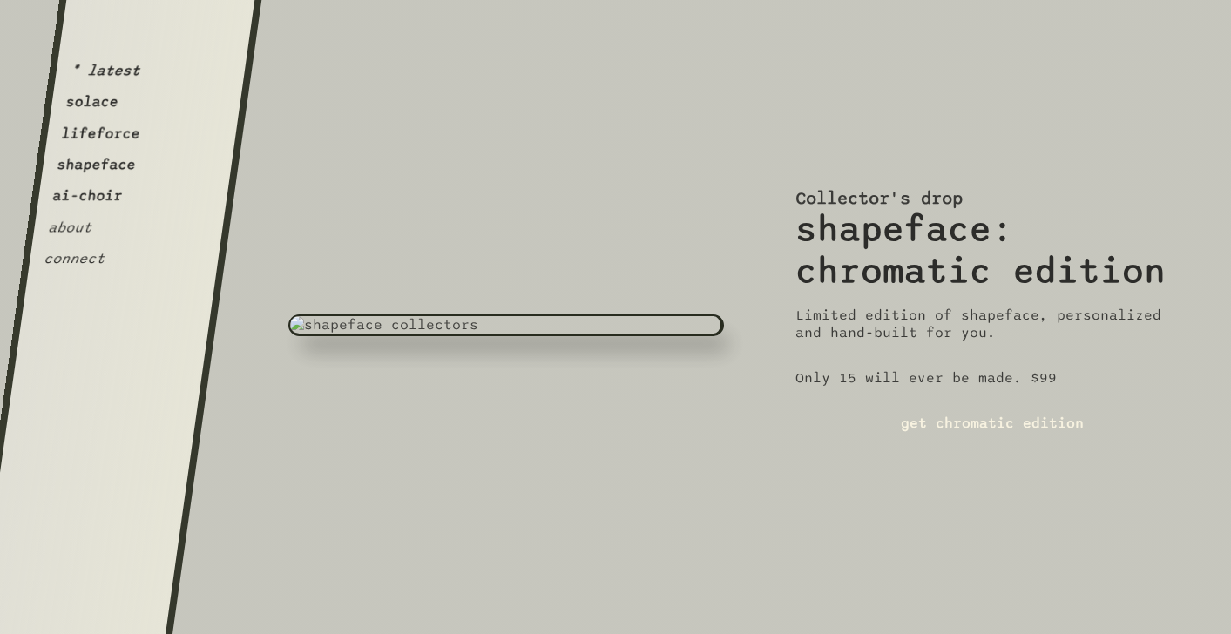
click at [881, 418] on link "get chromatic edition" at bounding box center [993, 423] width 394 height 45
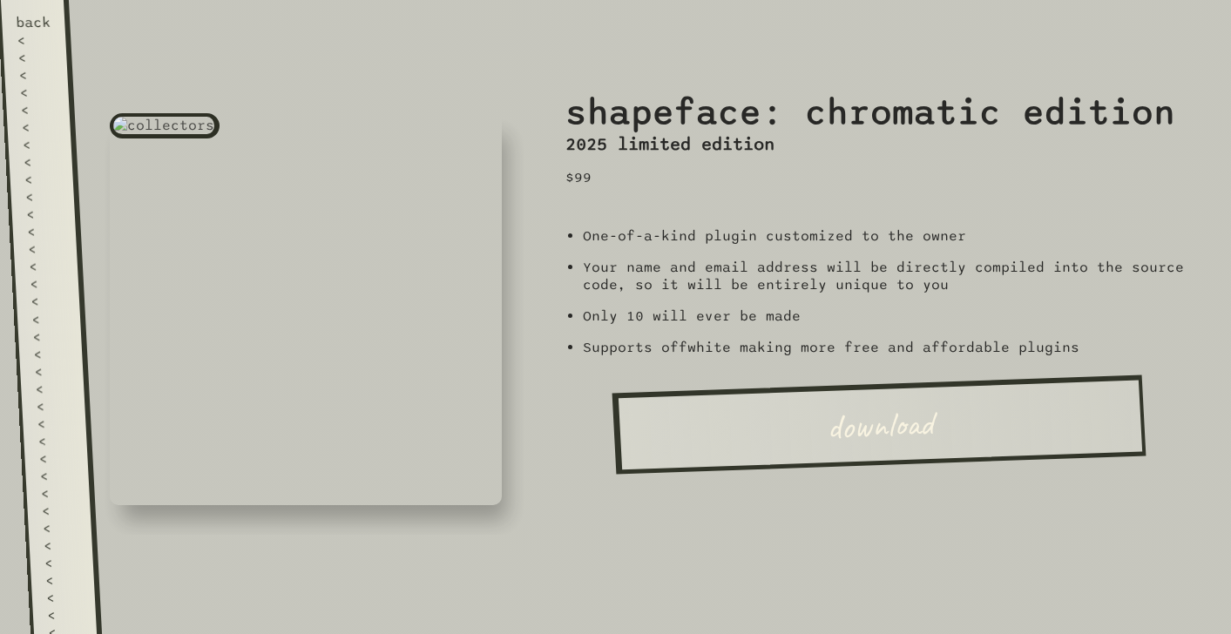
click at [63, 239] on link "back < < < < < < < < < < < < < < < < < < < < < < < < < < < < < < < < < < < < < …" at bounding box center [49, 317] width 105 height 634
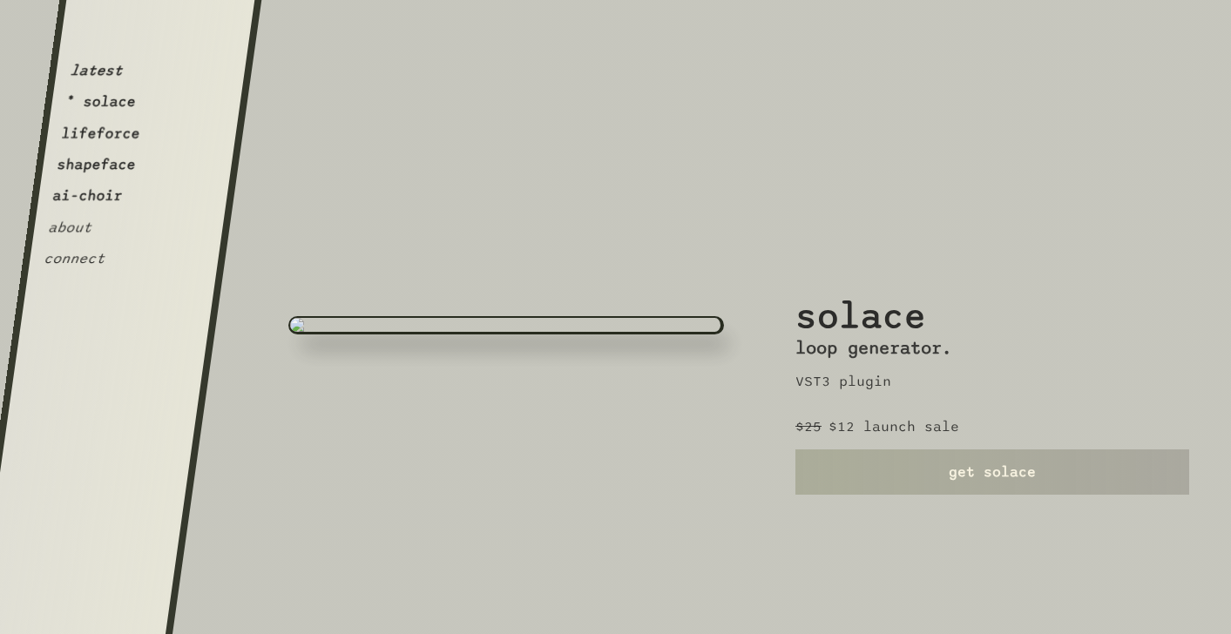
click at [882, 486] on link "get solace" at bounding box center [993, 472] width 394 height 45
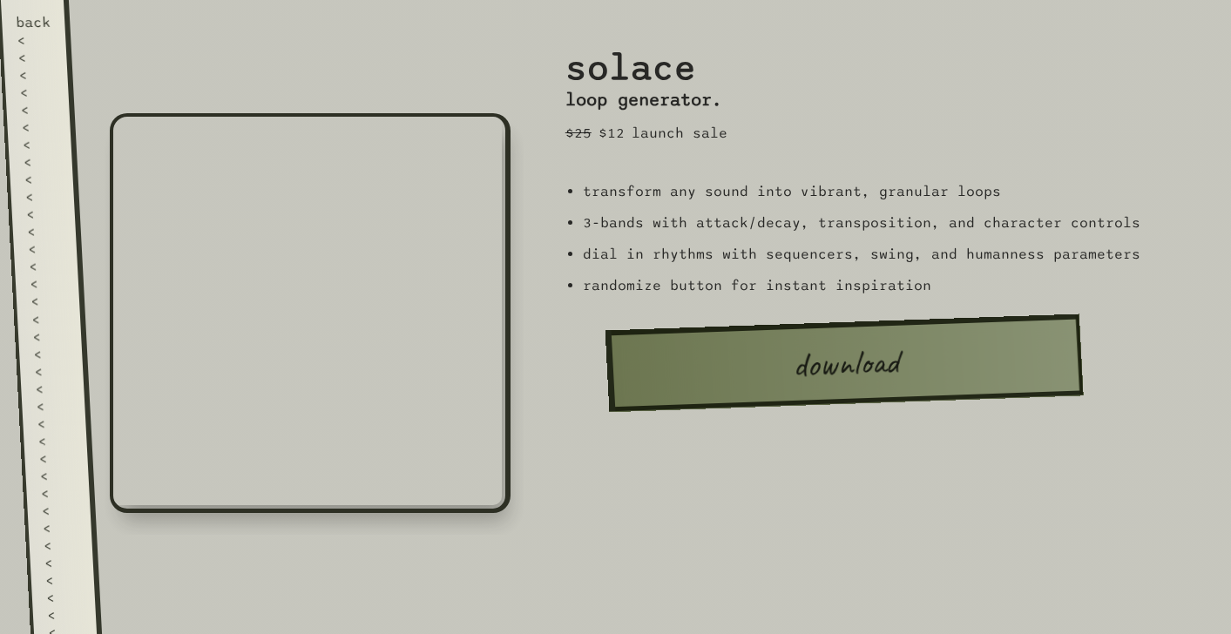
click at [48, 188] on div "<" at bounding box center [42, 196] width 36 height 17
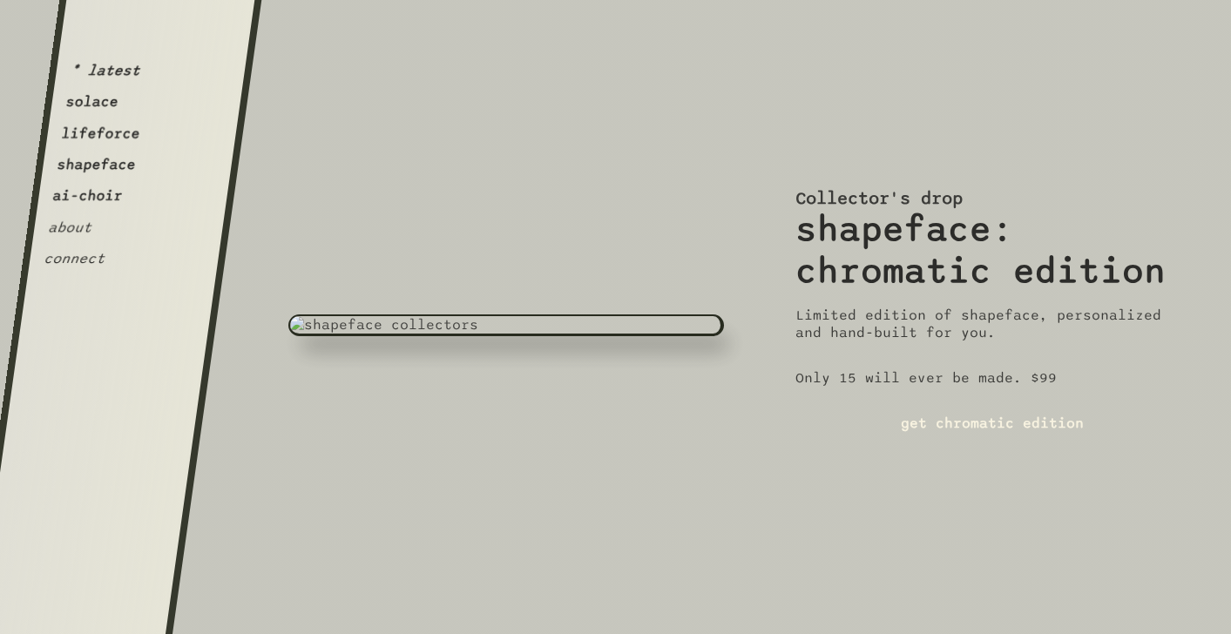
click at [827, 430] on link "get chromatic edition" at bounding box center [993, 423] width 394 height 45
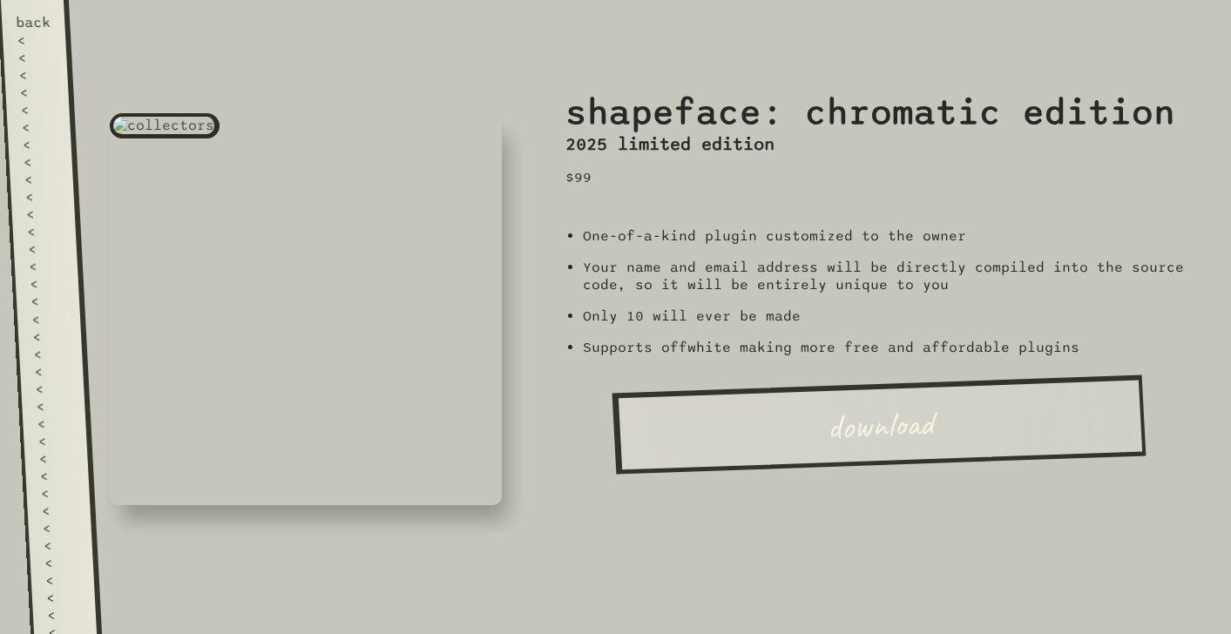
click at [71, 200] on link "back < < < < < < < < < < < < < < < < < < < < < < < < < < < < < < < < < < < < < …" at bounding box center [49, 317] width 105 height 634
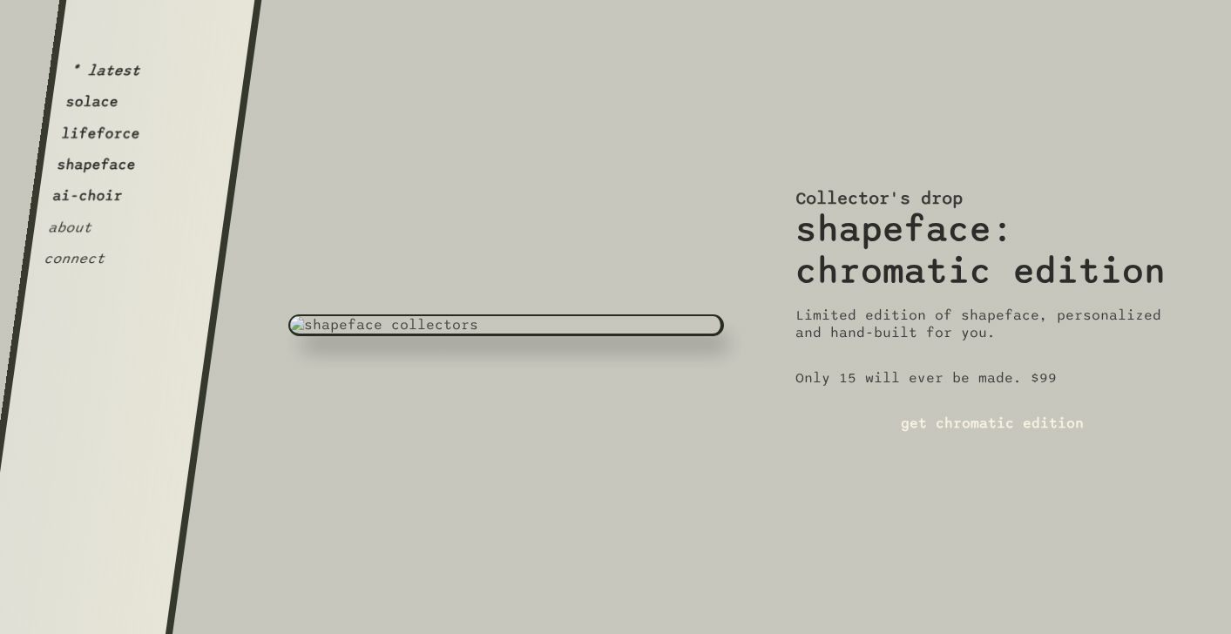
click at [963, 421] on link "get chromatic edition" at bounding box center [993, 423] width 394 height 45
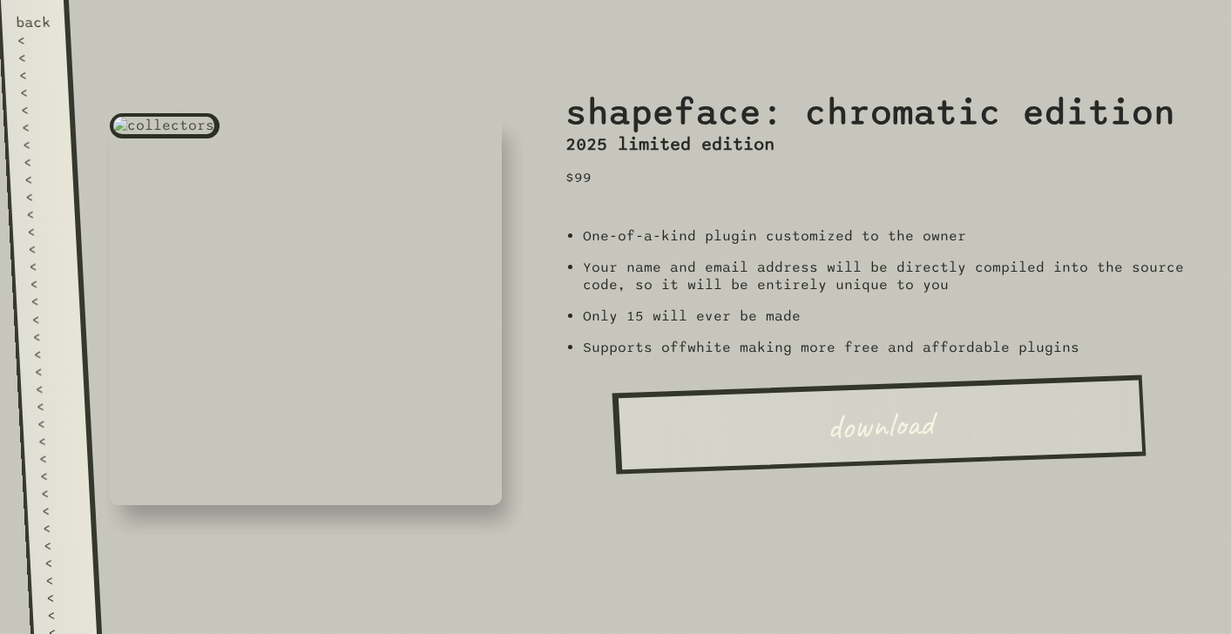
click at [754, 399] on link "download" at bounding box center [879, 424] width 534 height 99
